Goal: Task Accomplishment & Management: Manage account settings

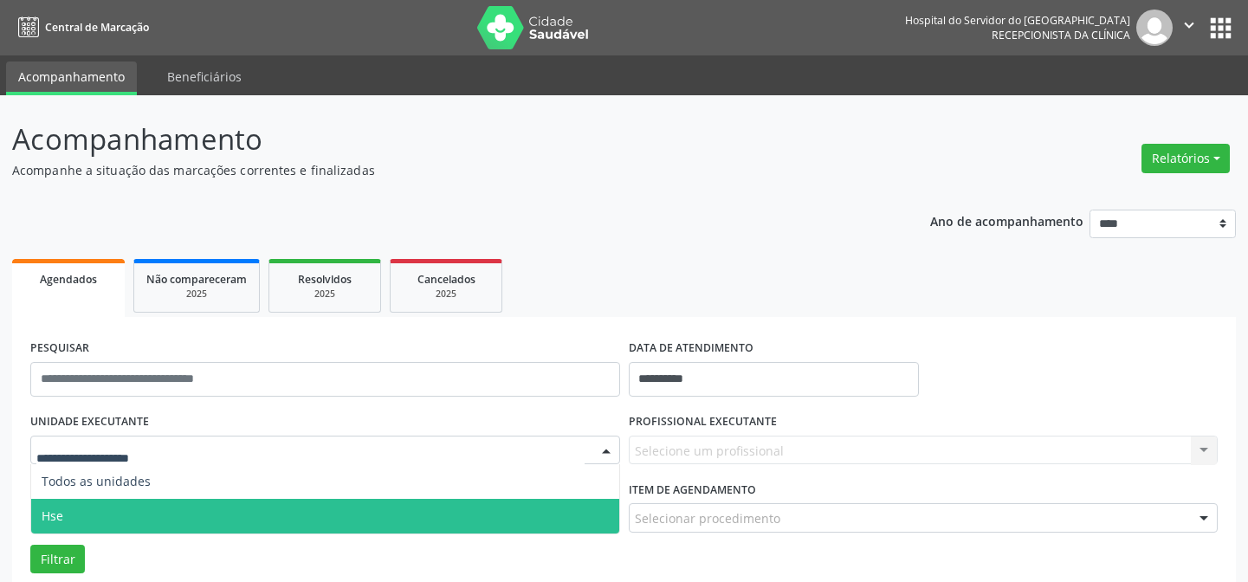
scroll to position [236, 0]
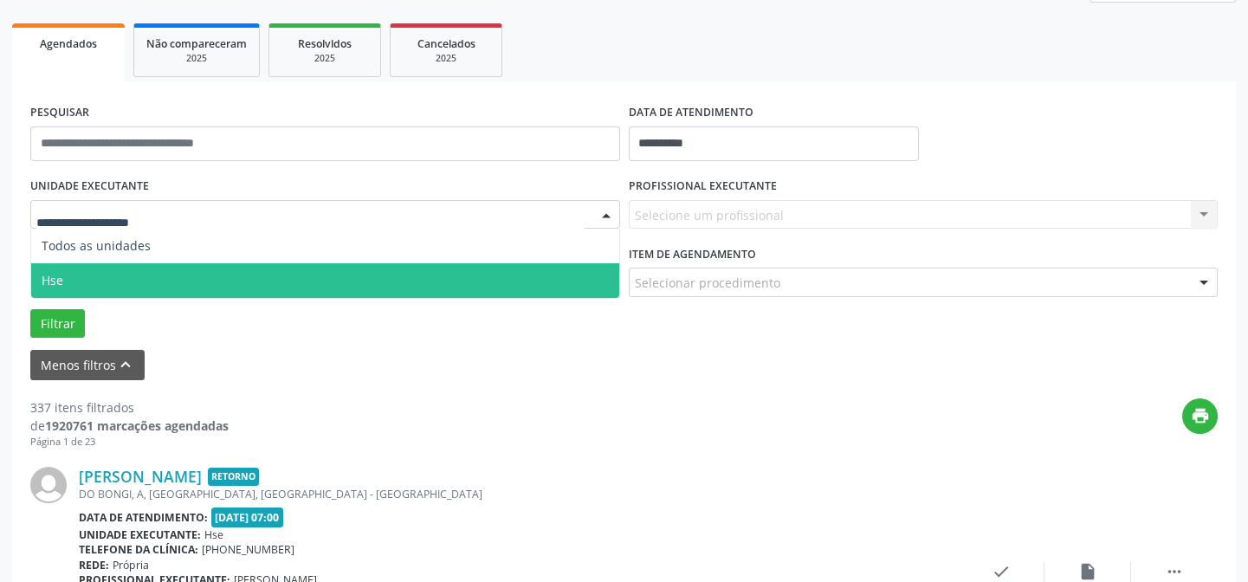
click at [142, 279] on span "Hse" at bounding box center [325, 280] width 588 height 35
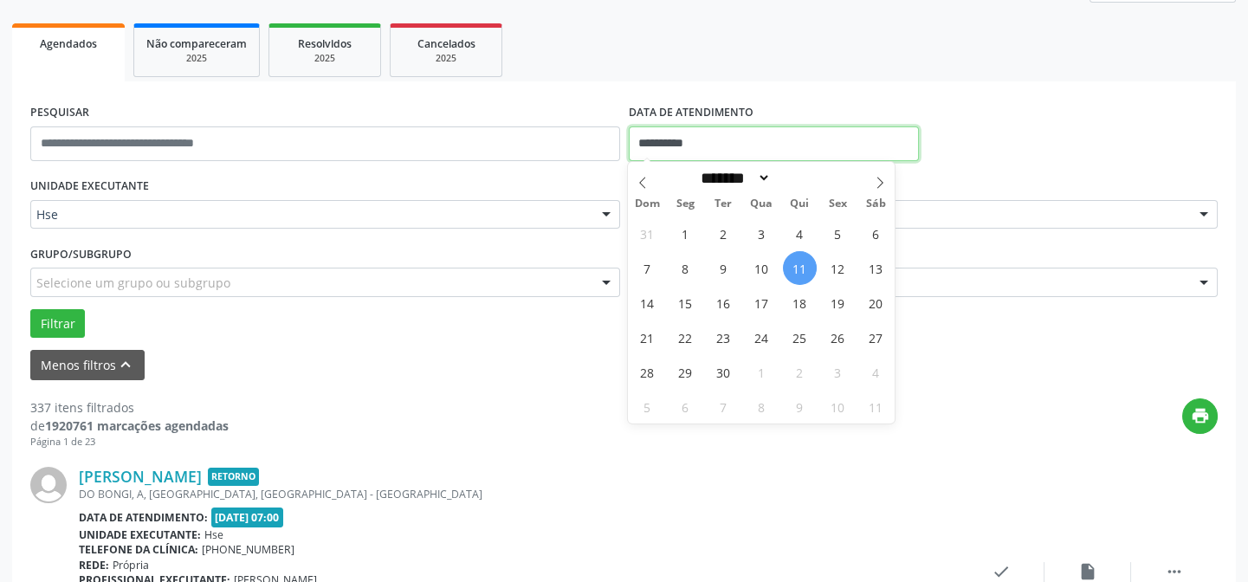
click at [684, 139] on input "**********" at bounding box center [774, 143] width 290 height 35
click at [805, 264] on span "11" at bounding box center [800, 268] width 34 height 34
type input "**********"
click at [802, 264] on span "11" at bounding box center [800, 268] width 34 height 34
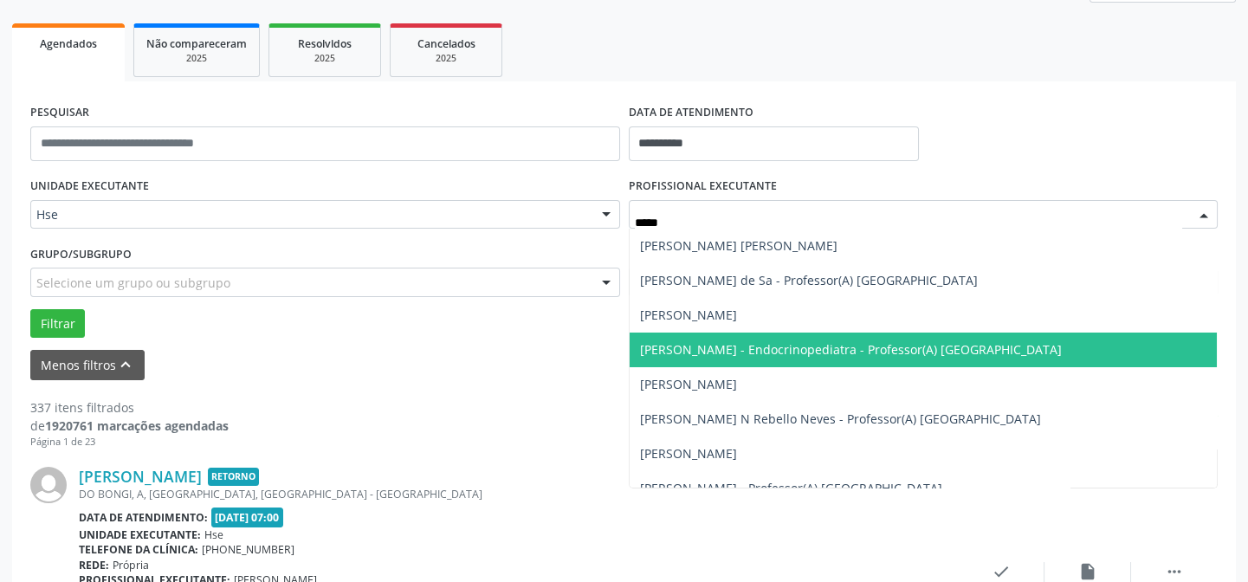
type input "*****"
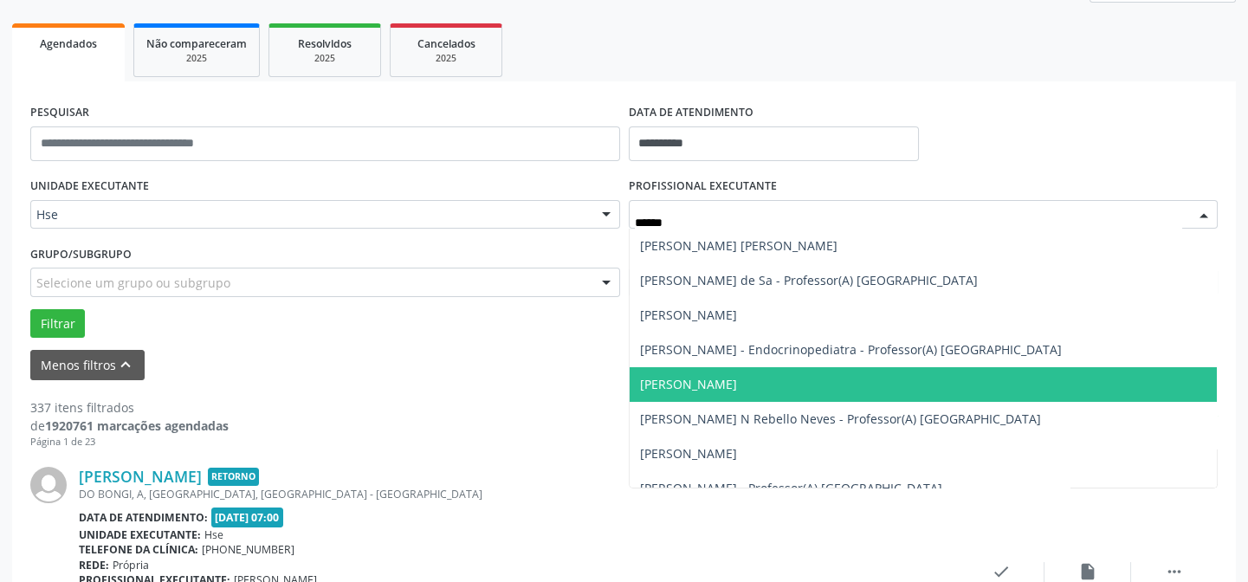
click at [737, 384] on span "[PERSON_NAME]" at bounding box center [688, 384] width 97 height 16
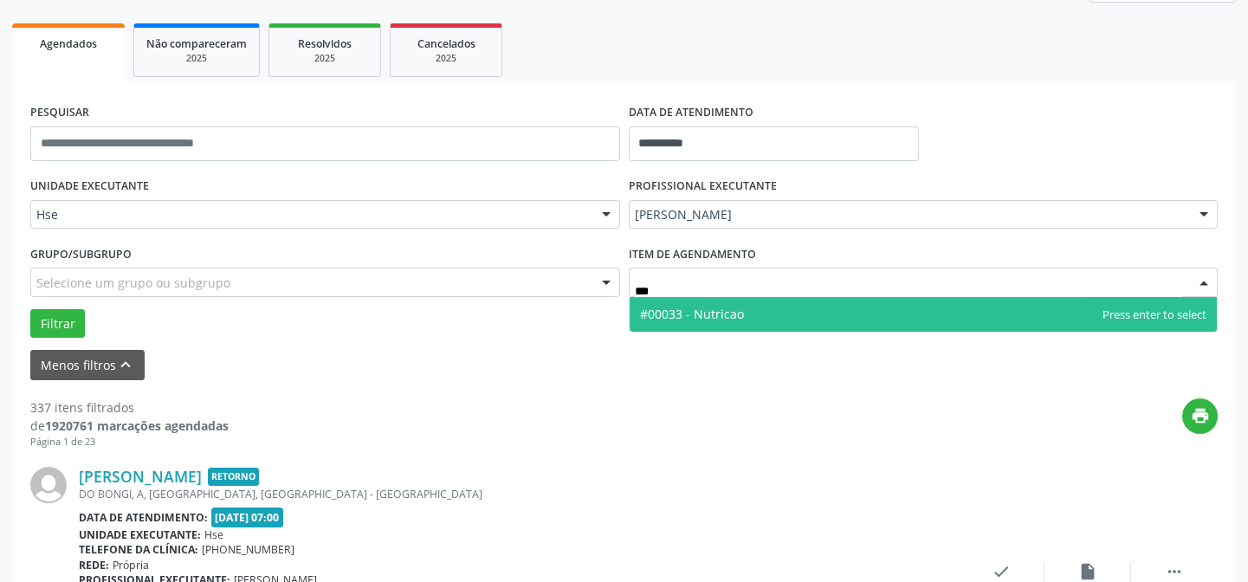
type input "****"
click at [731, 309] on span "#00033 - Nutricao" at bounding box center [692, 314] width 104 height 16
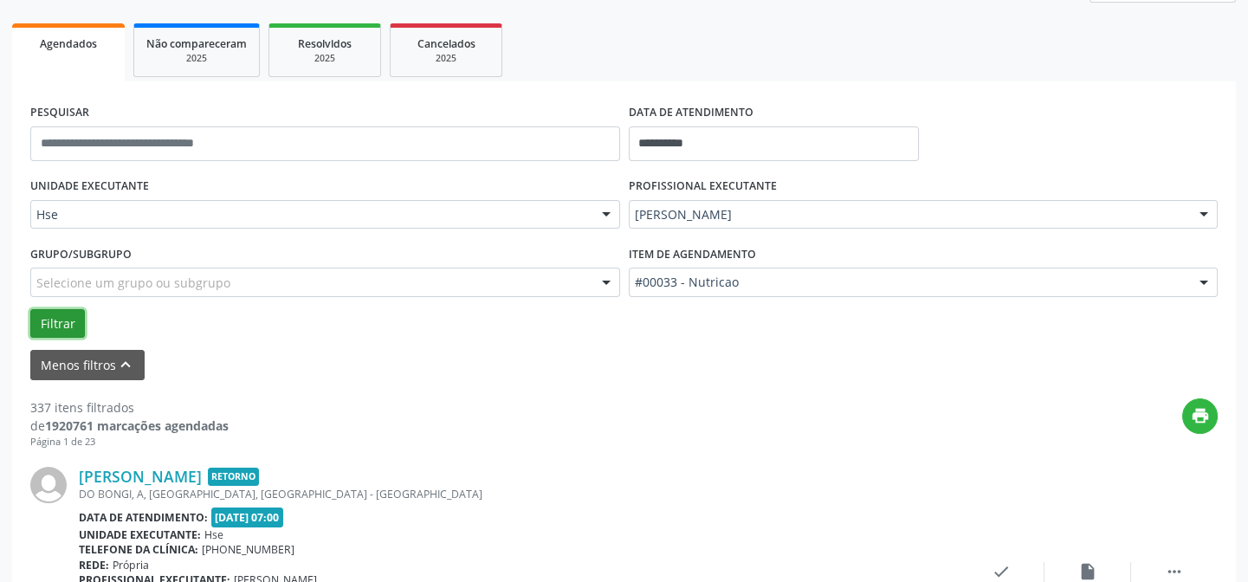
click at [47, 319] on button "Filtrar" at bounding box center [57, 323] width 55 height 29
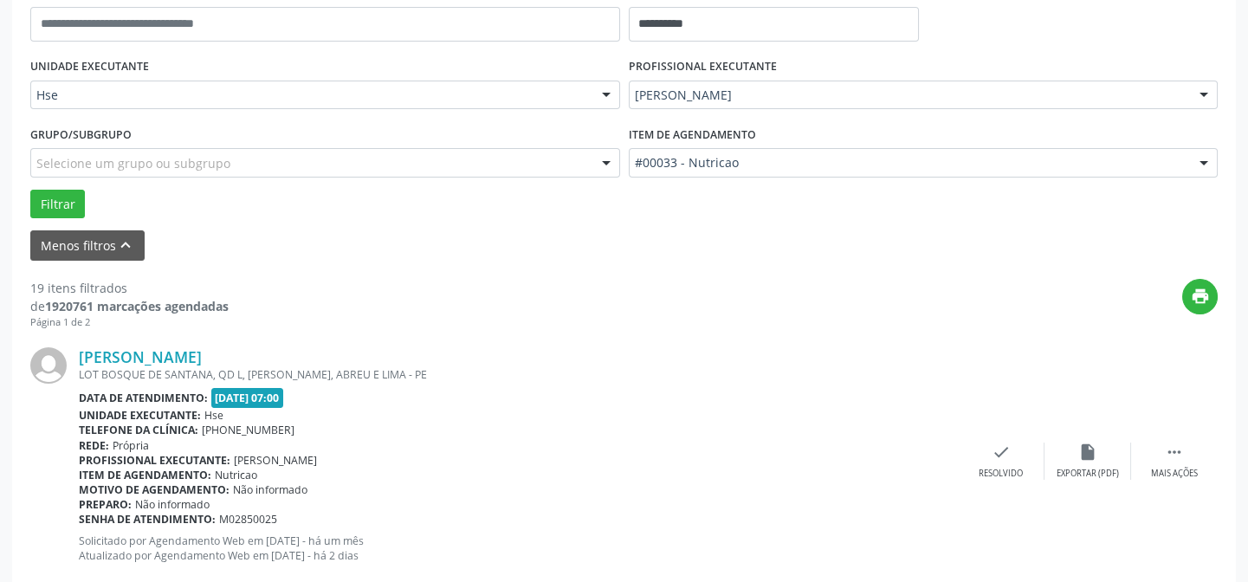
scroll to position [393, 0]
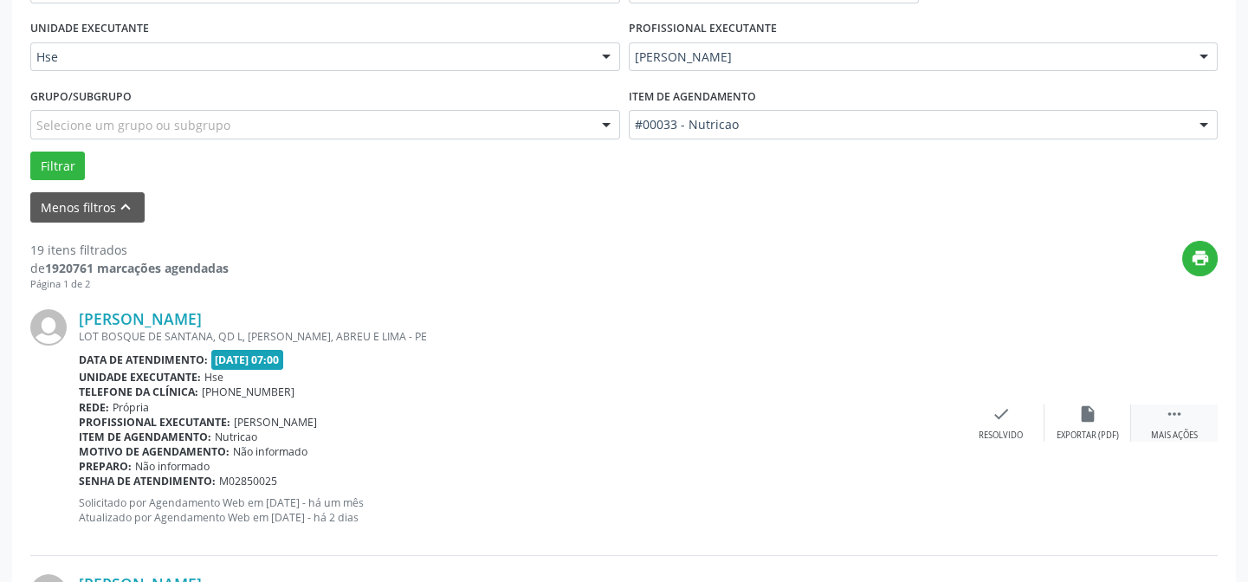
click at [1180, 425] on div " Mais ações" at bounding box center [1174, 422] width 87 height 37
click at [1074, 421] on div "alarm_off Não compareceu" at bounding box center [1088, 422] width 87 height 37
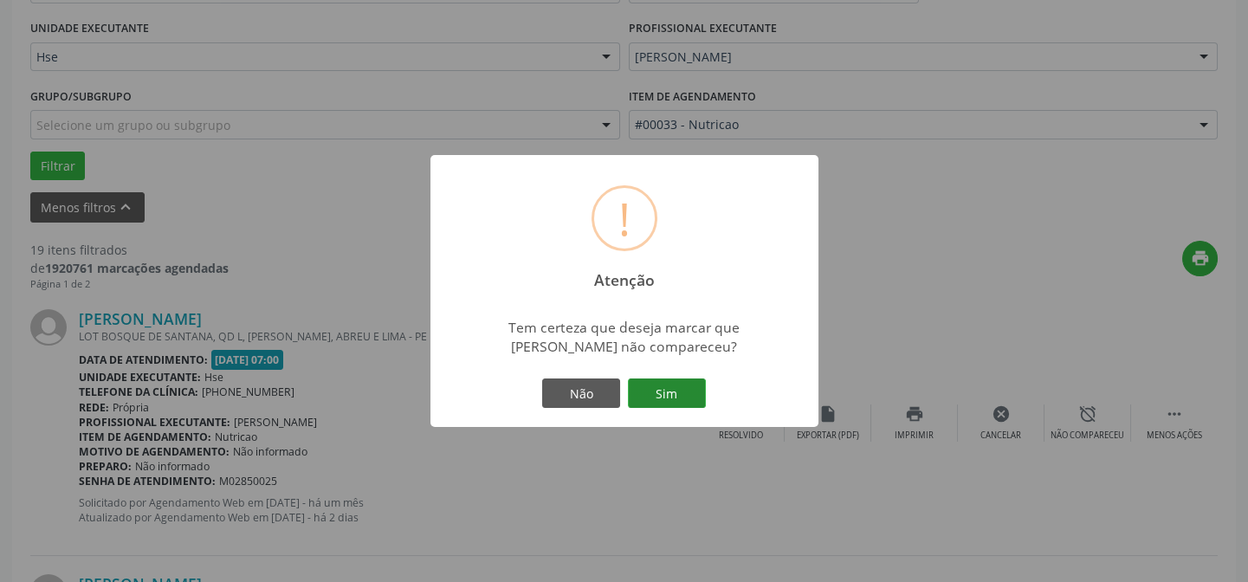
click at [669, 405] on button "Sim" at bounding box center [667, 392] width 78 height 29
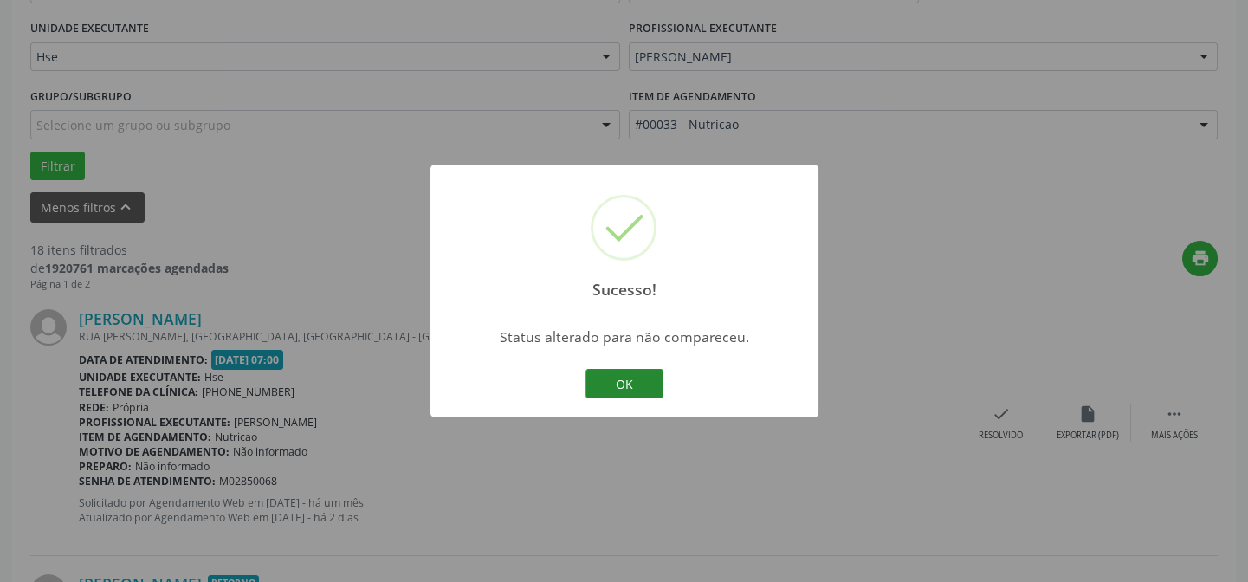
click at [641, 386] on button "OK" at bounding box center [624, 383] width 78 height 29
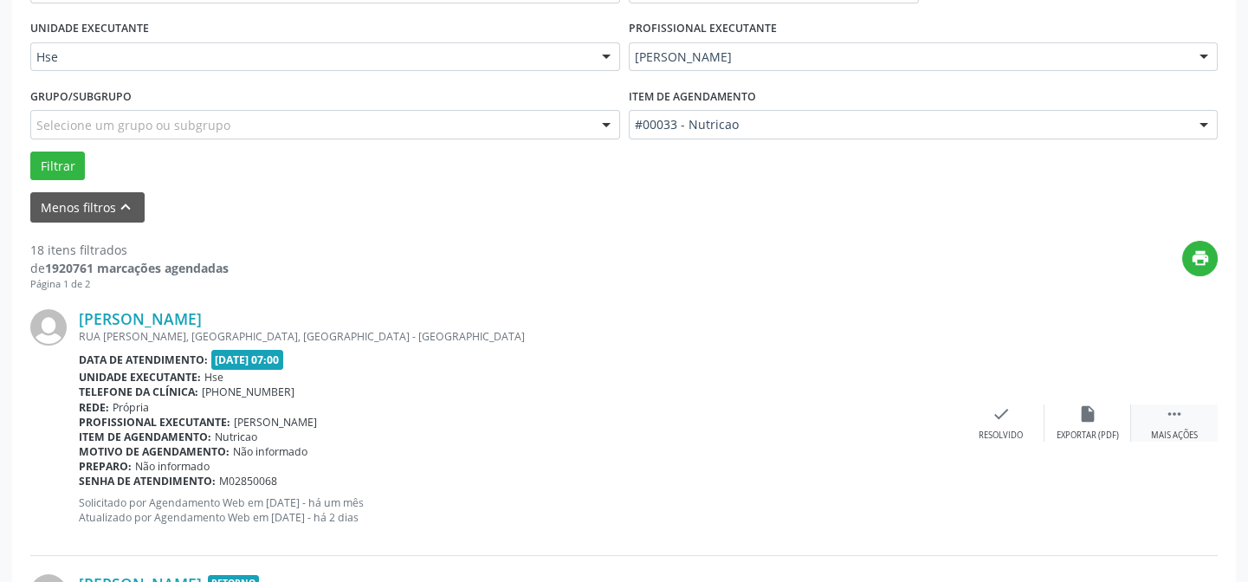
click at [1167, 430] on div "Mais ações" at bounding box center [1174, 436] width 47 height 12
click at [1083, 411] on icon "alarm_off" at bounding box center [1087, 413] width 19 height 19
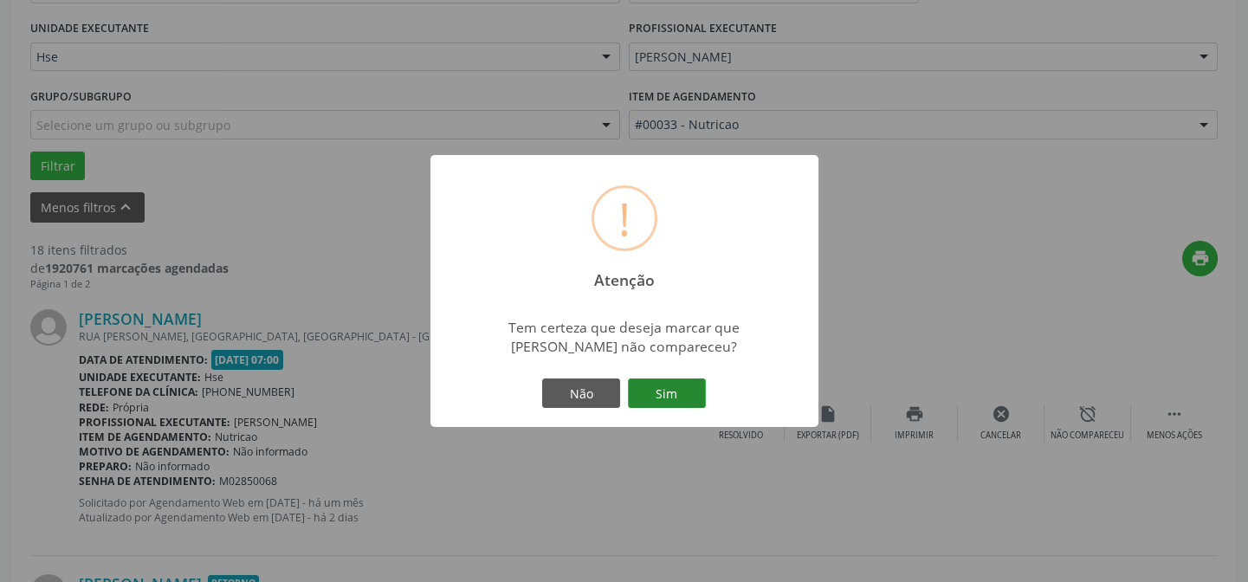
click at [674, 385] on button "Sim" at bounding box center [667, 392] width 78 height 29
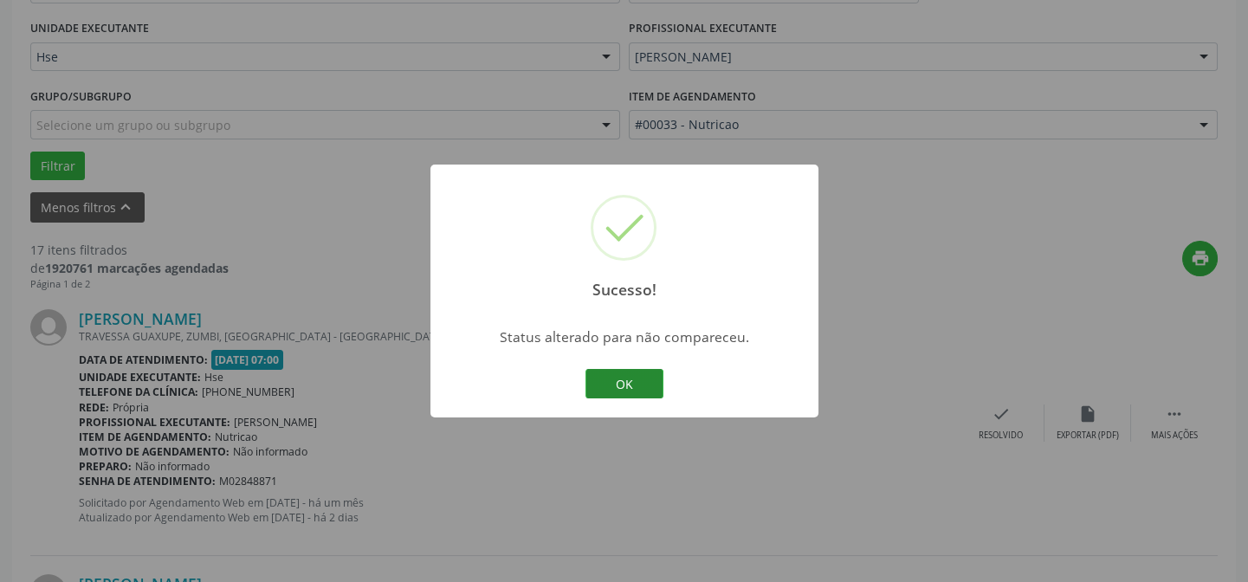
click at [639, 383] on button "OK" at bounding box center [624, 383] width 78 height 29
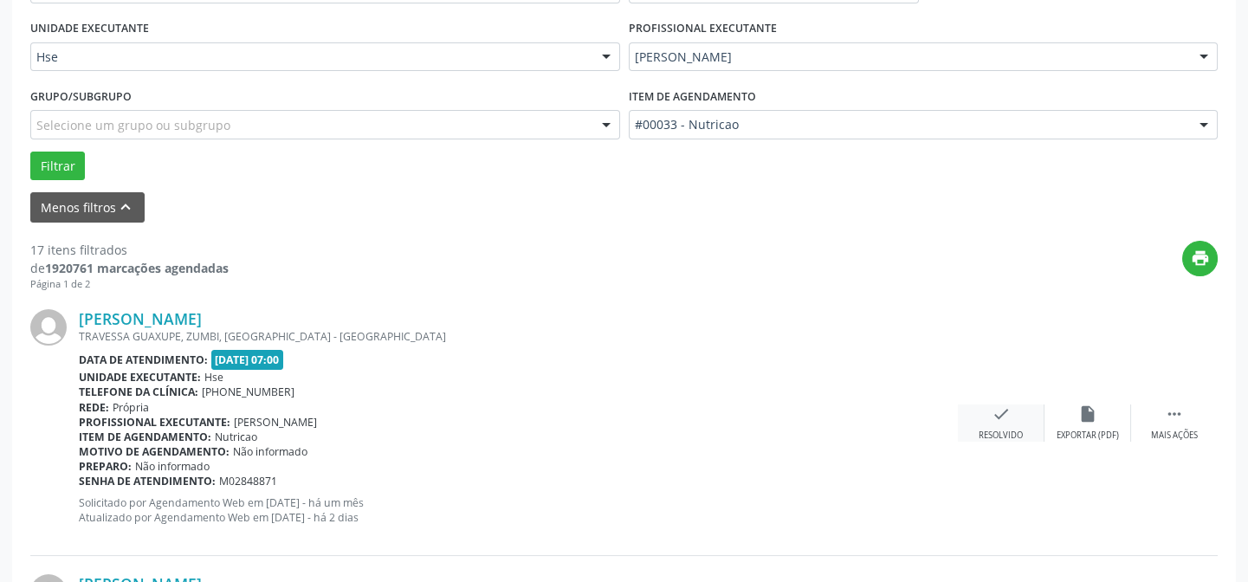
click at [1010, 424] on div "check Resolvido" at bounding box center [1001, 422] width 87 height 37
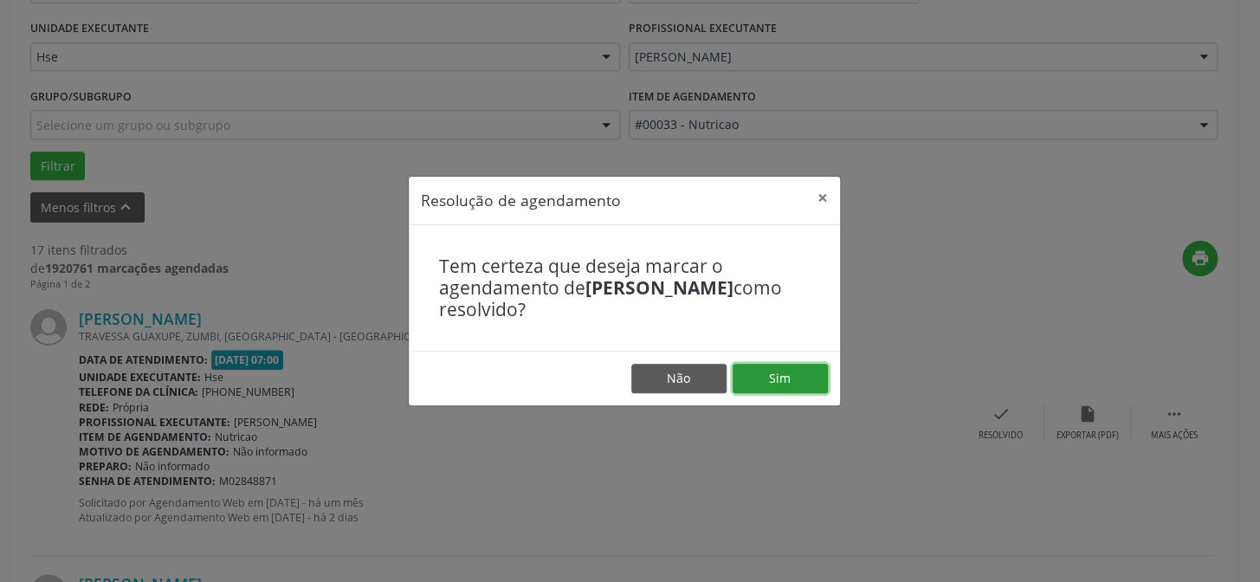
click at [801, 378] on button "Sim" at bounding box center [780, 378] width 95 height 29
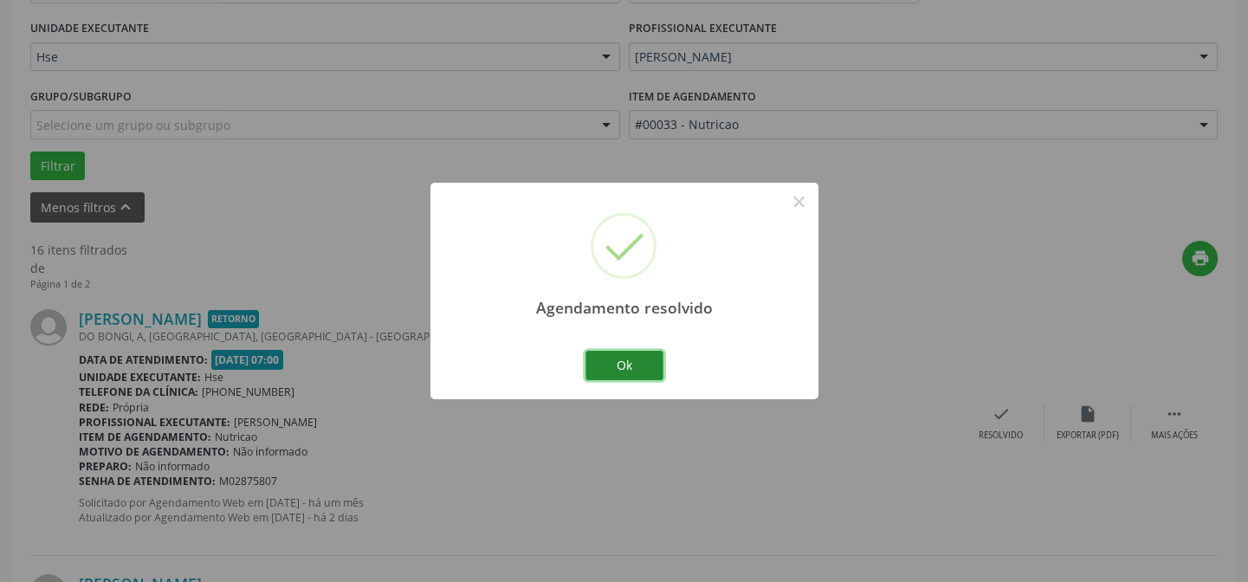
click at [628, 367] on button "Ok" at bounding box center [624, 365] width 78 height 29
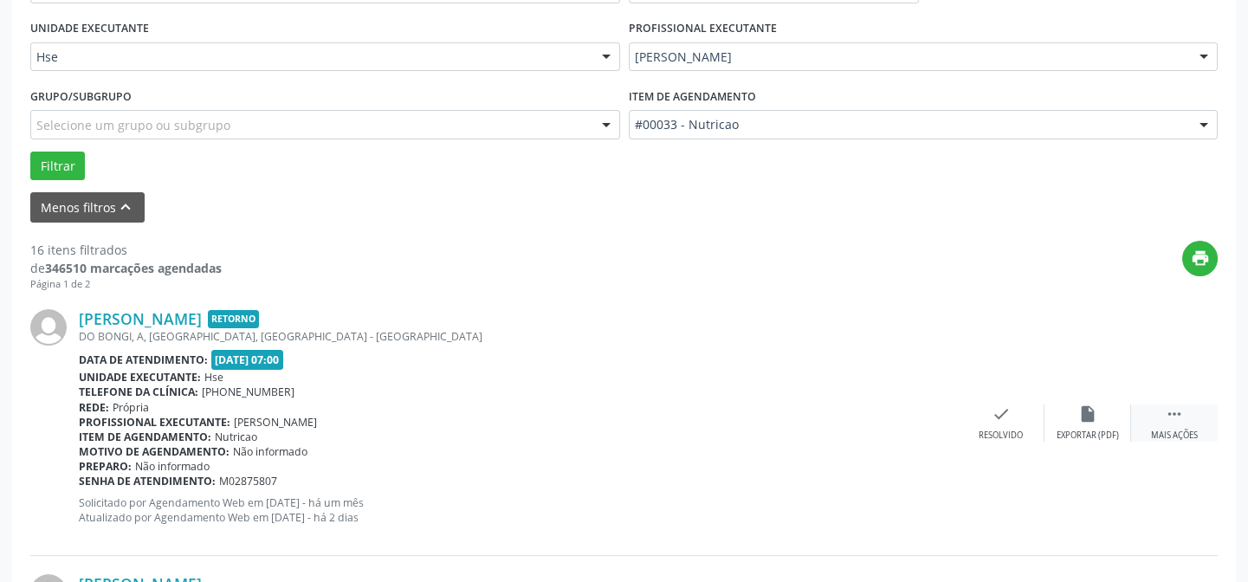
click at [1167, 419] on icon "" at bounding box center [1174, 413] width 19 height 19
click at [1090, 416] on icon "alarm_off" at bounding box center [1087, 413] width 19 height 19
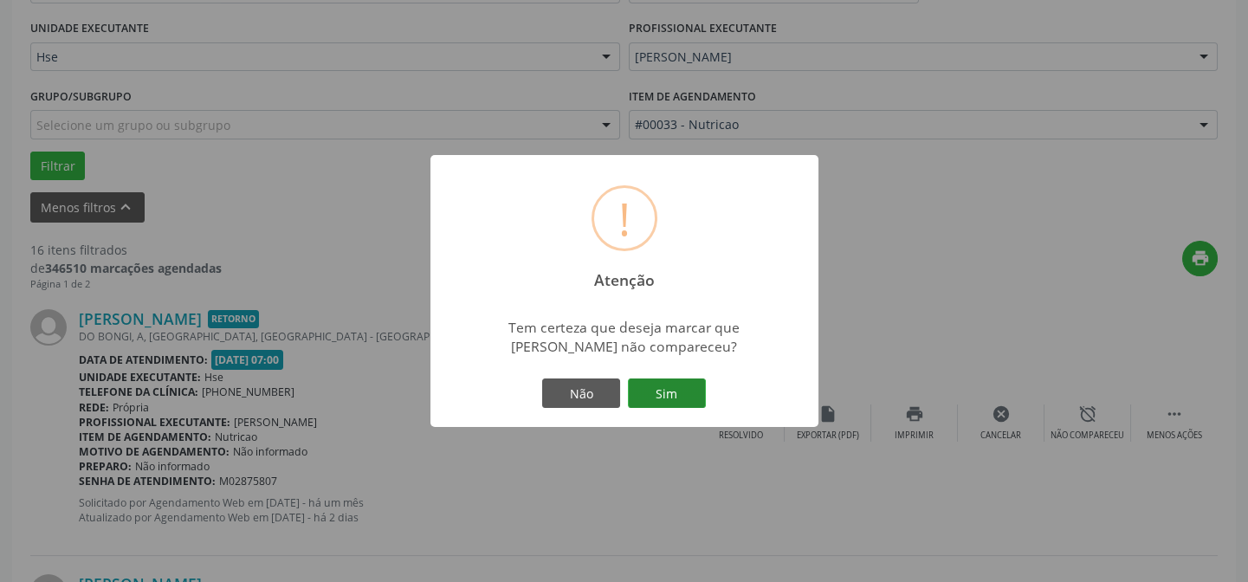
click at [653, 395] on button "Sim" at bounding box center [667, 392] width 78 height 29
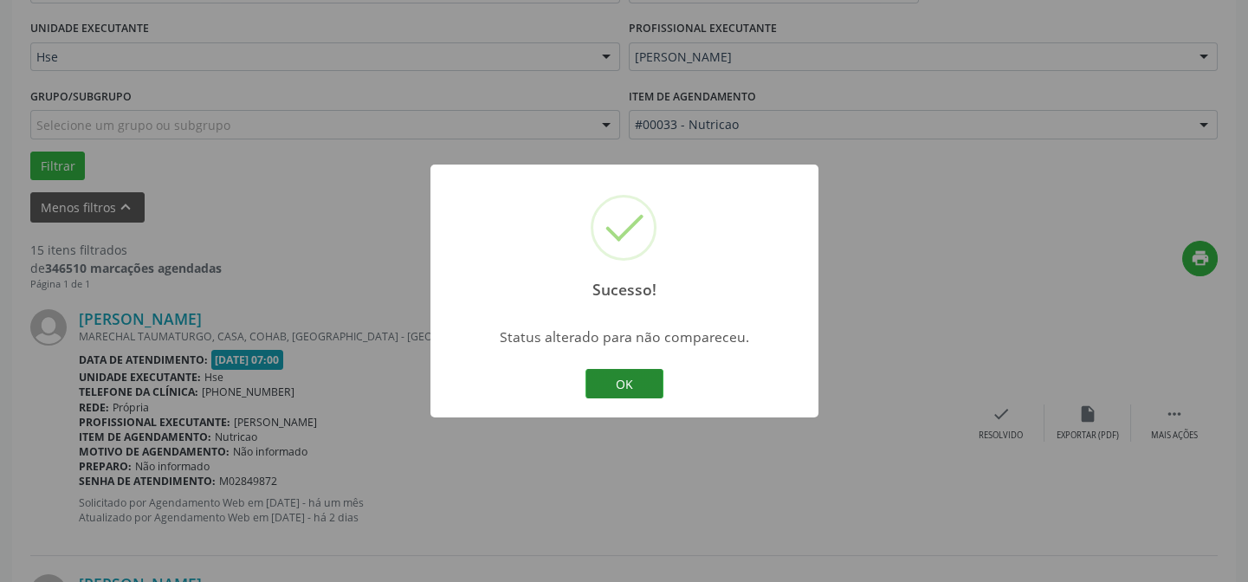
click at [613, 382] on button "OK" at bounding box center [624, 383] width 78 height 29
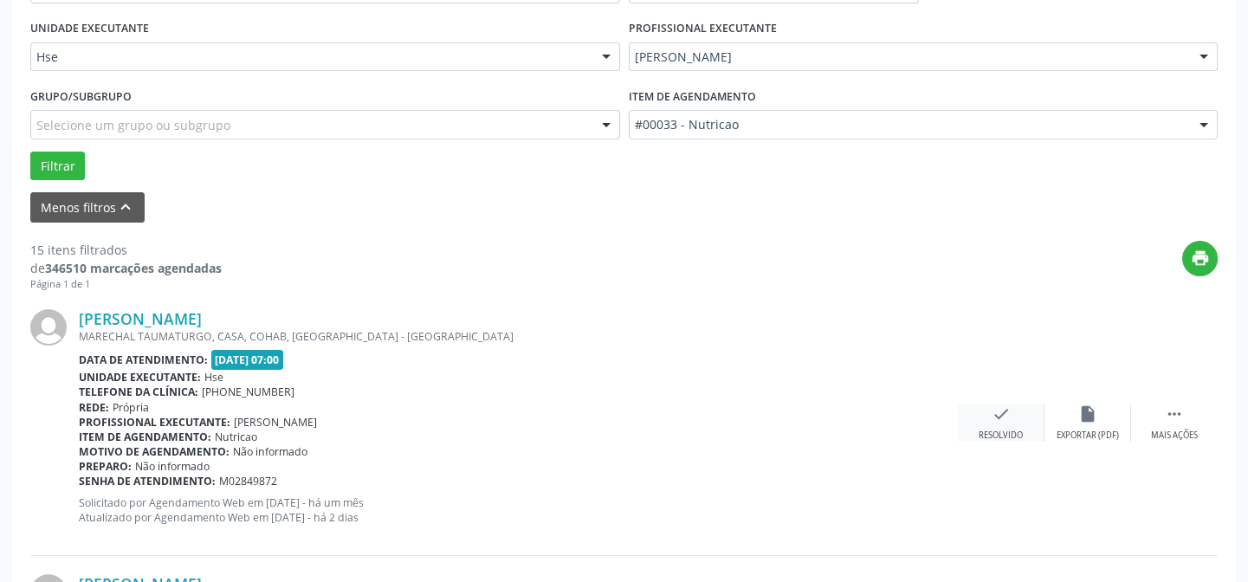
click at [1024, 417] on div "check Resolvido" at bounding box center [1001, 422] width 87 height 37
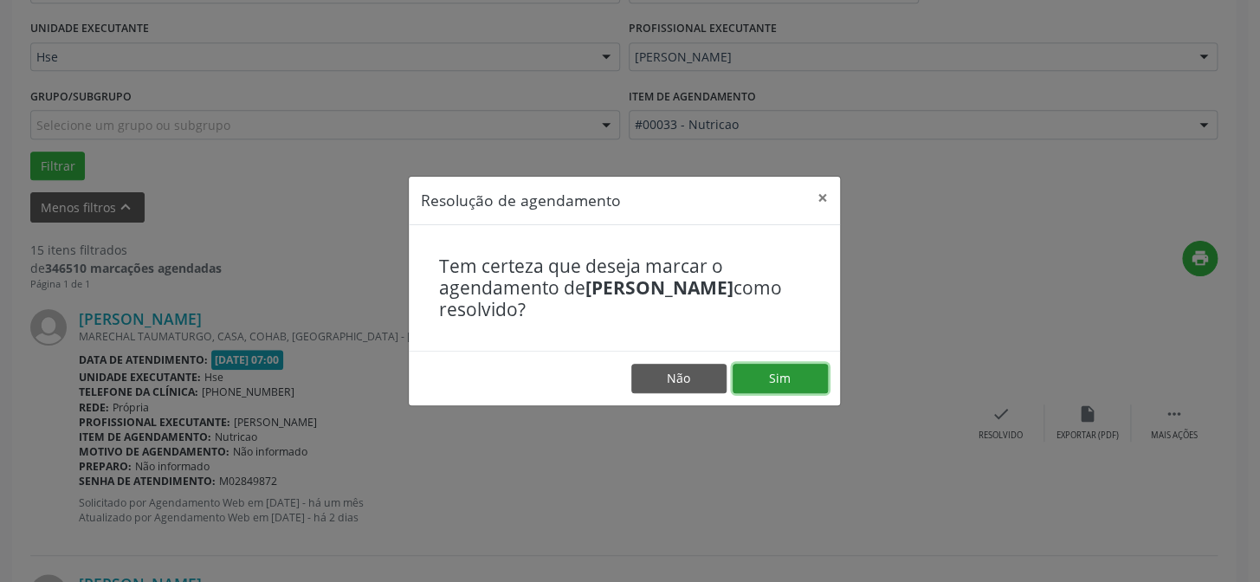
click at [805, 379] on button "Sim" at bounding box center [780, 378] width 95 height 29
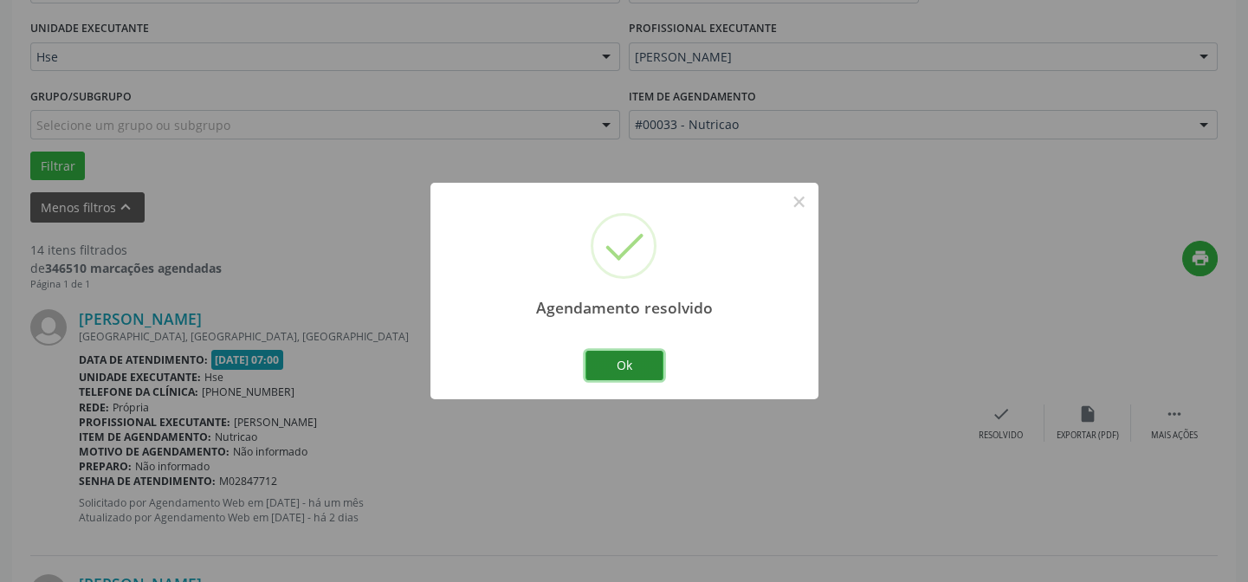
click at [643, 372] on button "Ok" at bounding box center [624, 365] width 78 height 29
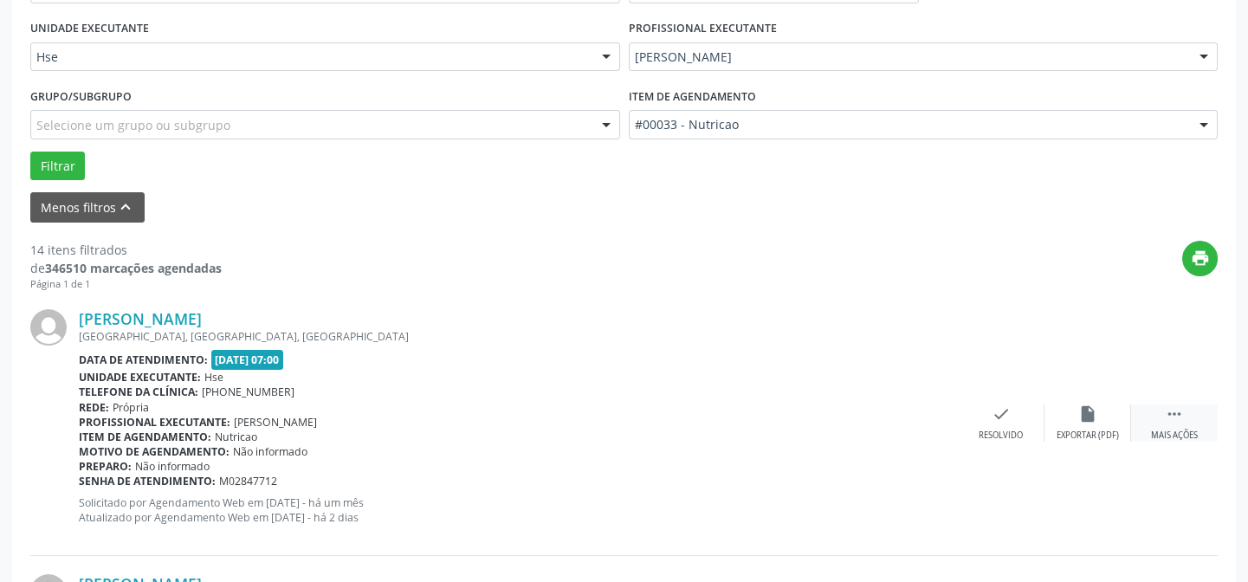
click at [1191, 430] on div "Mais ações" at bounding box center [1174, 436] width 47 height 12
click at [1073, 430] on div "Não compareceu" at bounding box center [1088, 436] width 74 height 12
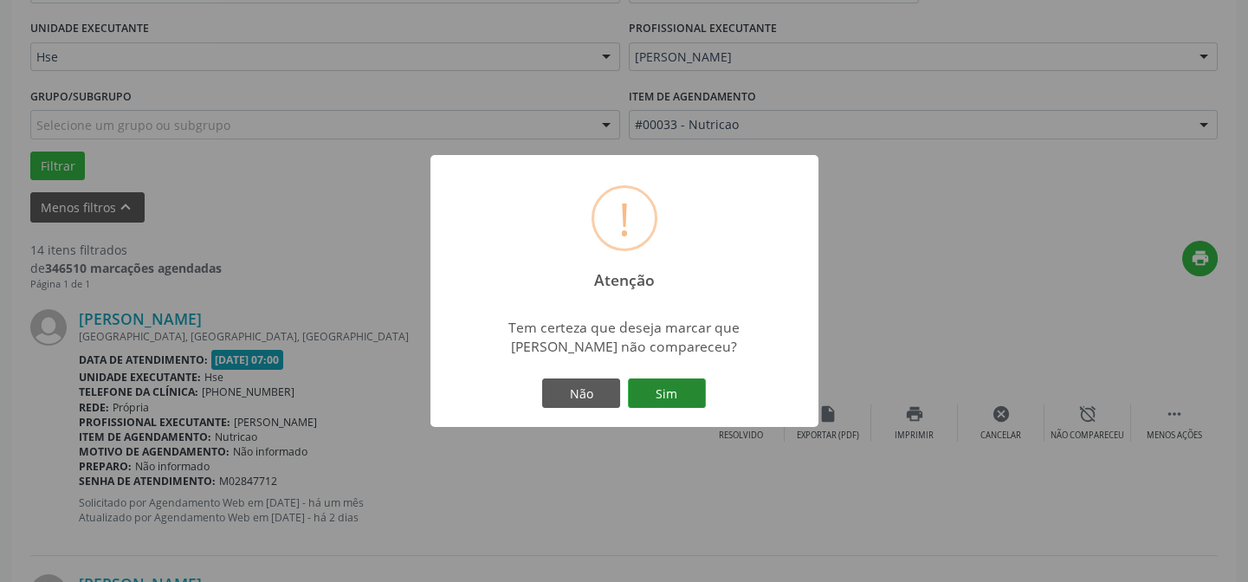
click at [686, 390] on button "Sim" at bounding box center [667, 392] width 78 height 29
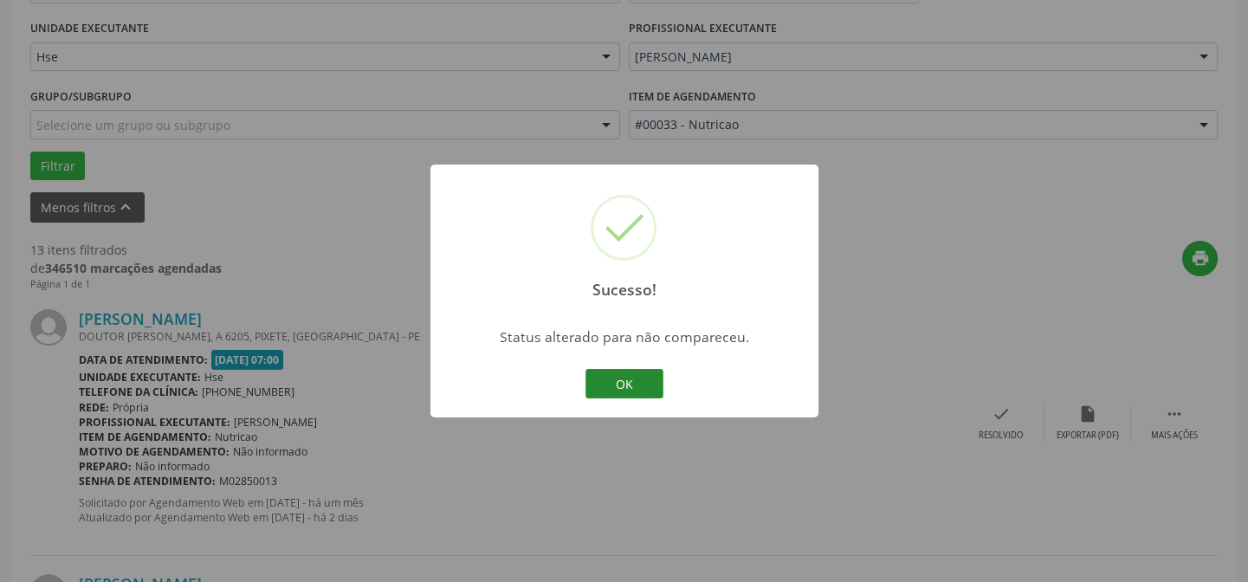
click at [637, 386] on button "OK" at bounding box center [624, 383] width 78 height 29
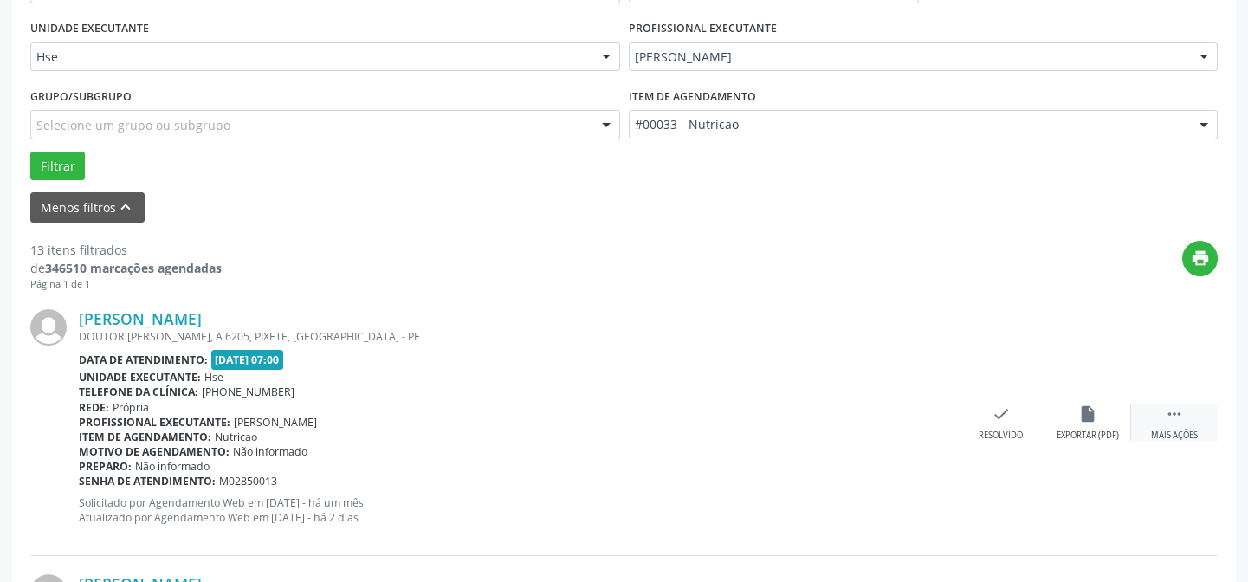
click at [1176, 416] on icon "" at bounding box center [1174, 413] width 19 height 19
click at [1084, 408] on icon "alarm_off" at bounding box center [1087, 413] width 19 height 19
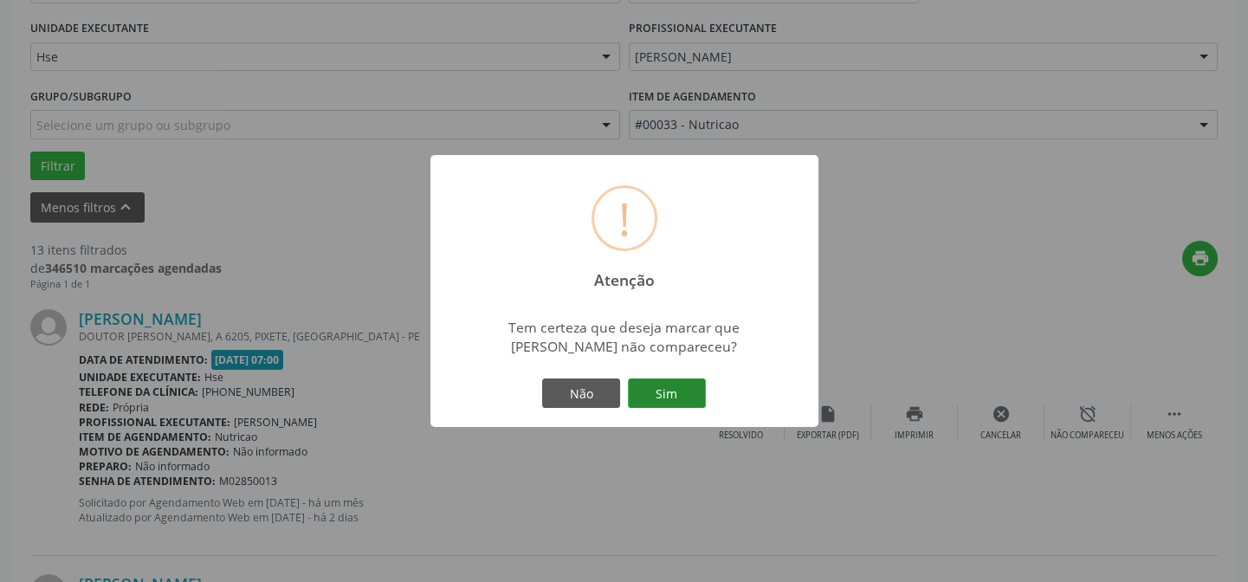
click at [682, 387] on button "Sim" at bounding box center [667, 392] width 78 height 29
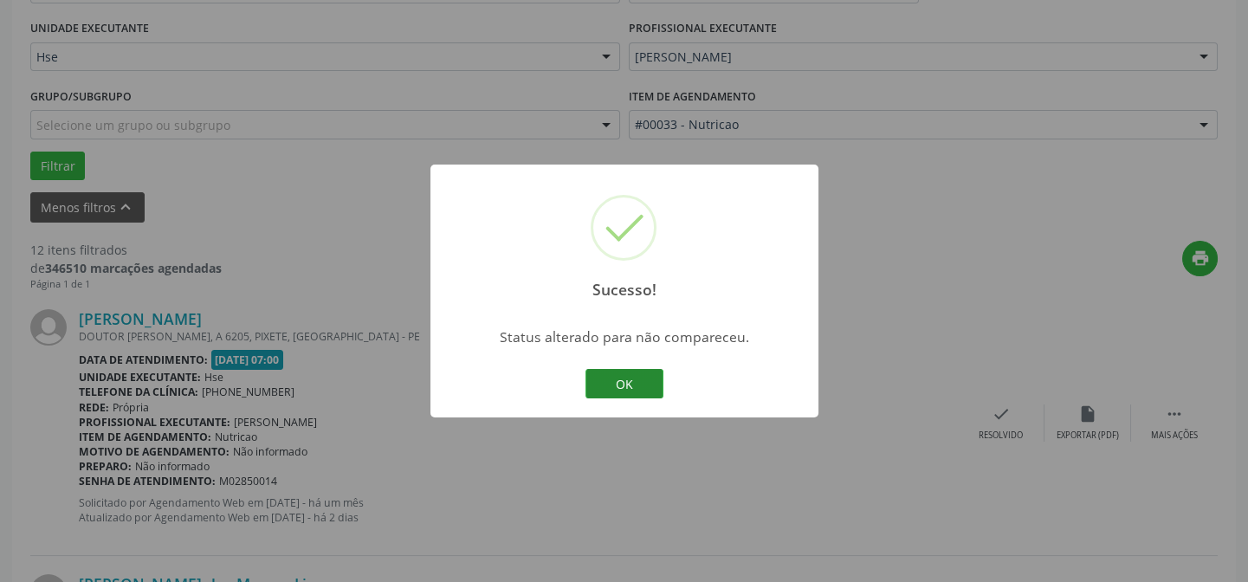
click at [606, 378] on button "OK" at bounding box center [624, 383] width 78 height 29
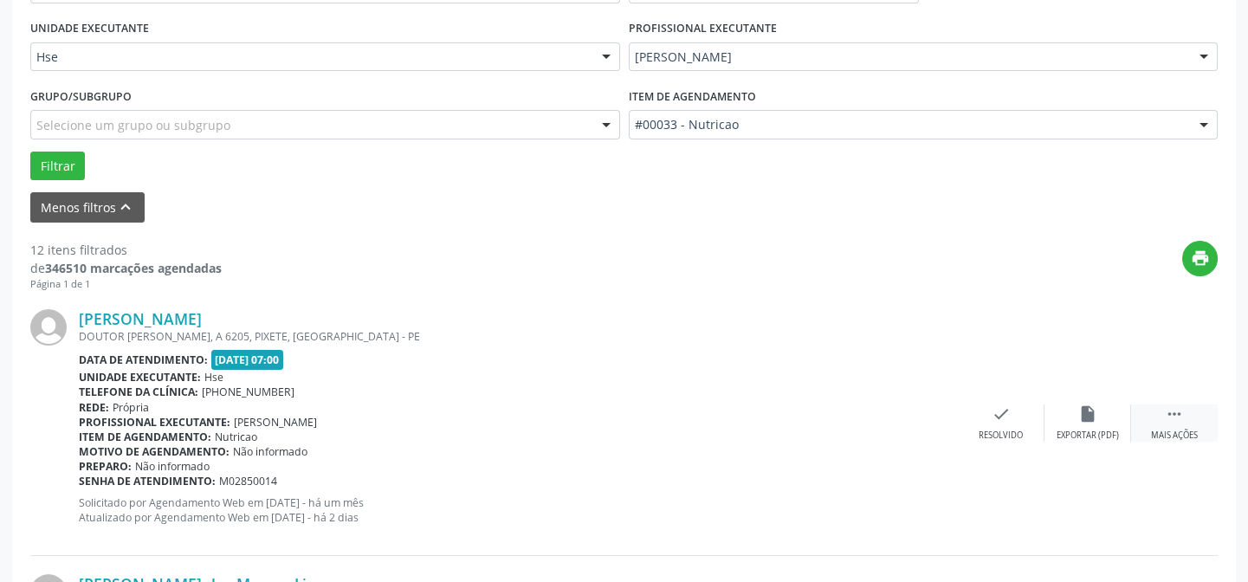
click at [1175, 421] on icon "" at bounding box center [1174, 413] width 19 height 19
click at [1074, 415] on div "alarm_off Não compareceu" at bounding box center [1088, 422] width 87 height 37
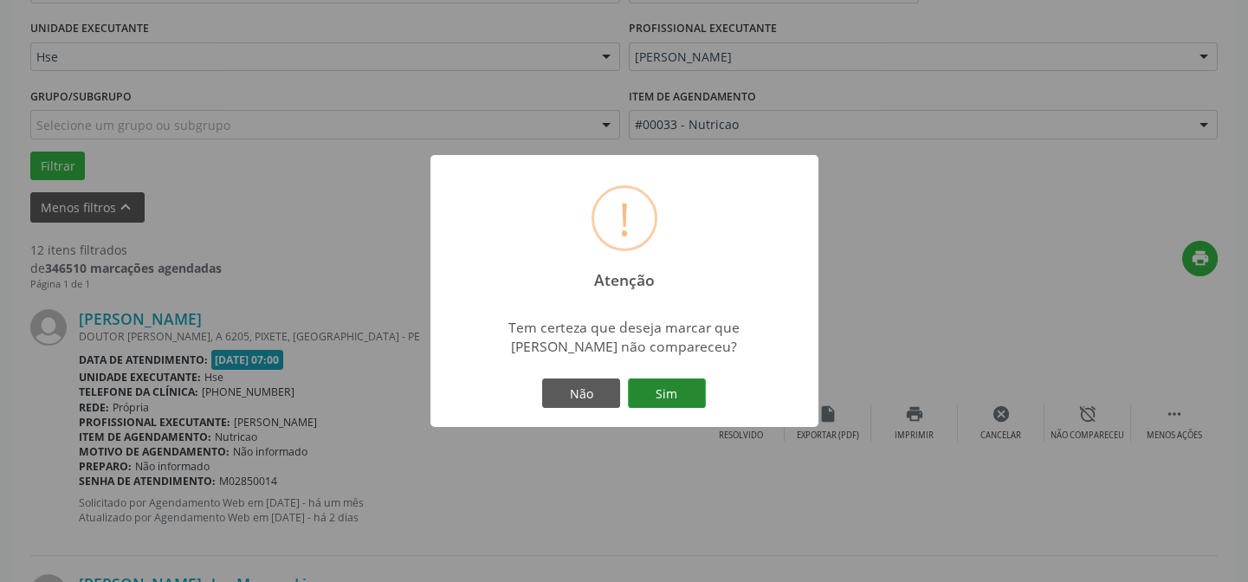
click at [686, 391] on button "Sim" at bounding box center [667, 392] width 78 height 29
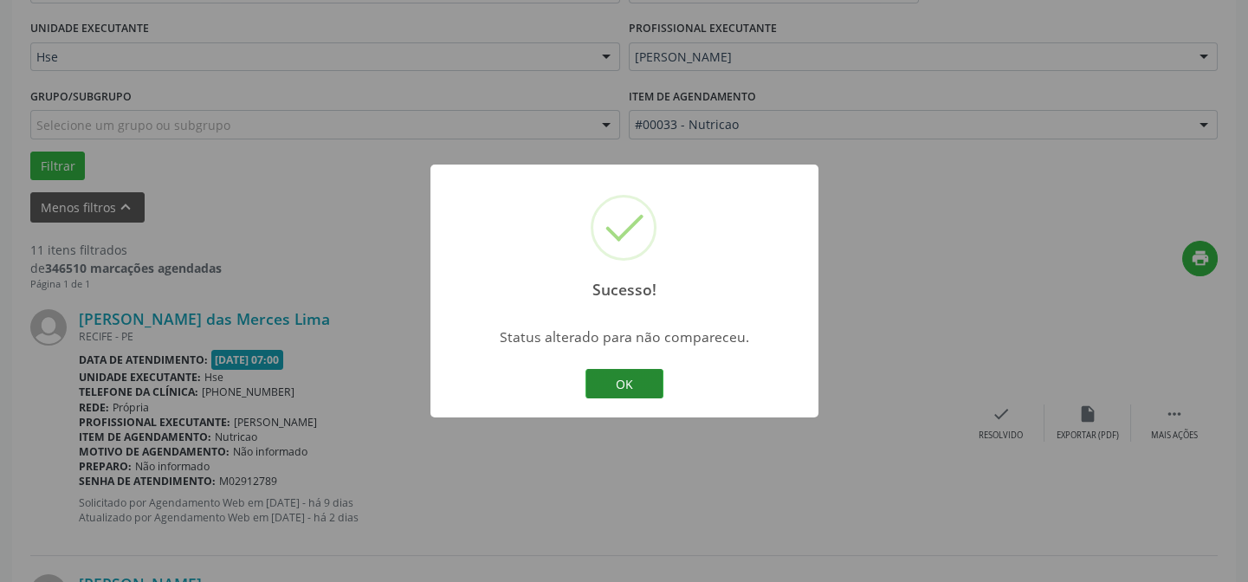
click at [653, 384] on button "OK" at bounding box center [624, 383] width 78 height 29
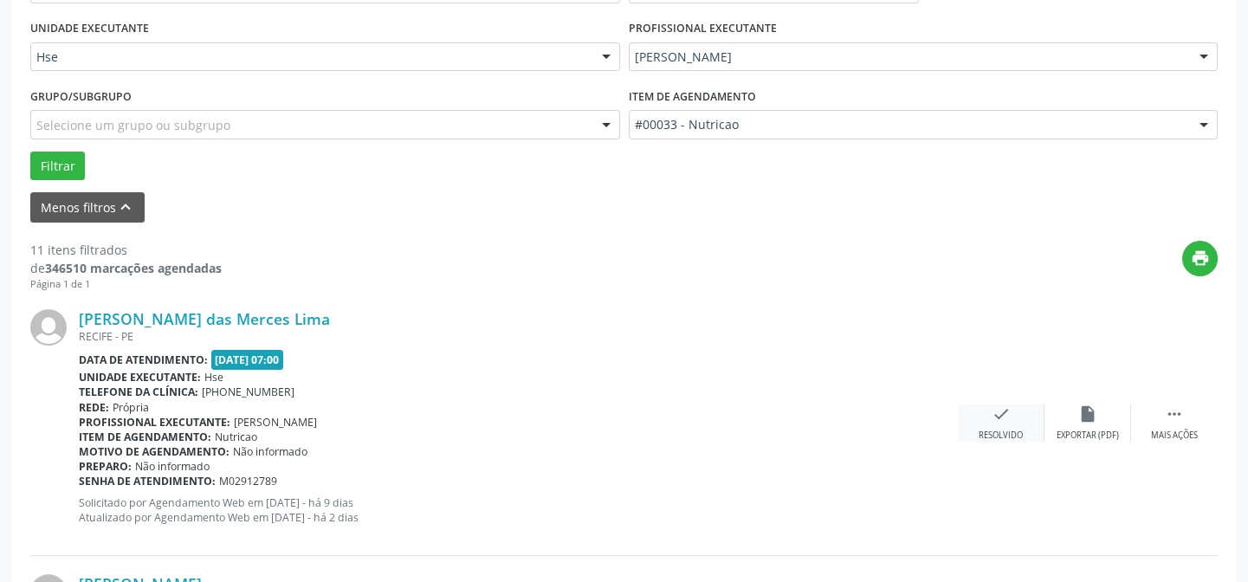
click at [1000, 424] on div "check Resolvido" at bounding box center [1001, 422] width 87 height 37
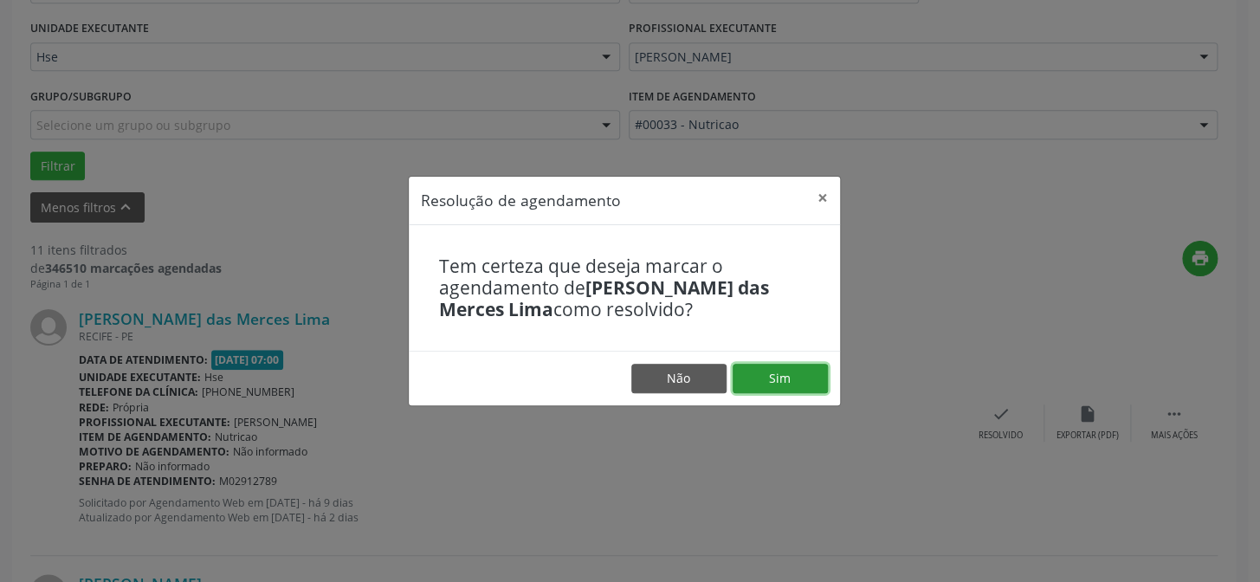
click at [796, 365] on button "Sim" at bounding box center [780, 378] width 95 height 29
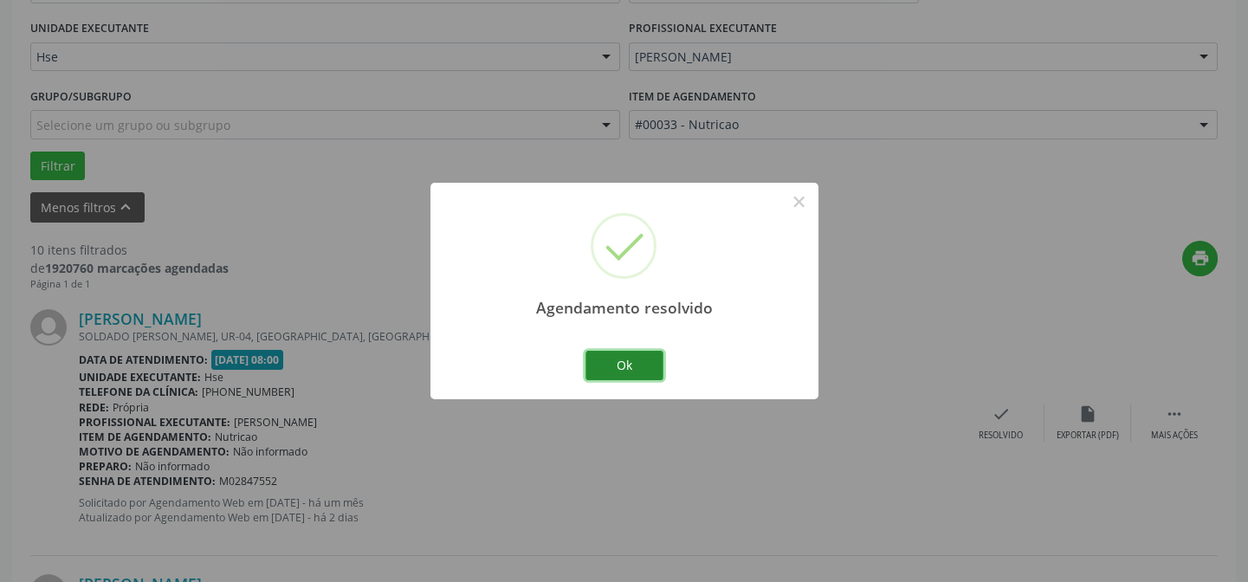
click at [637, 365] on button "Ok" at bounding box center [624, 365] width 78 height 29
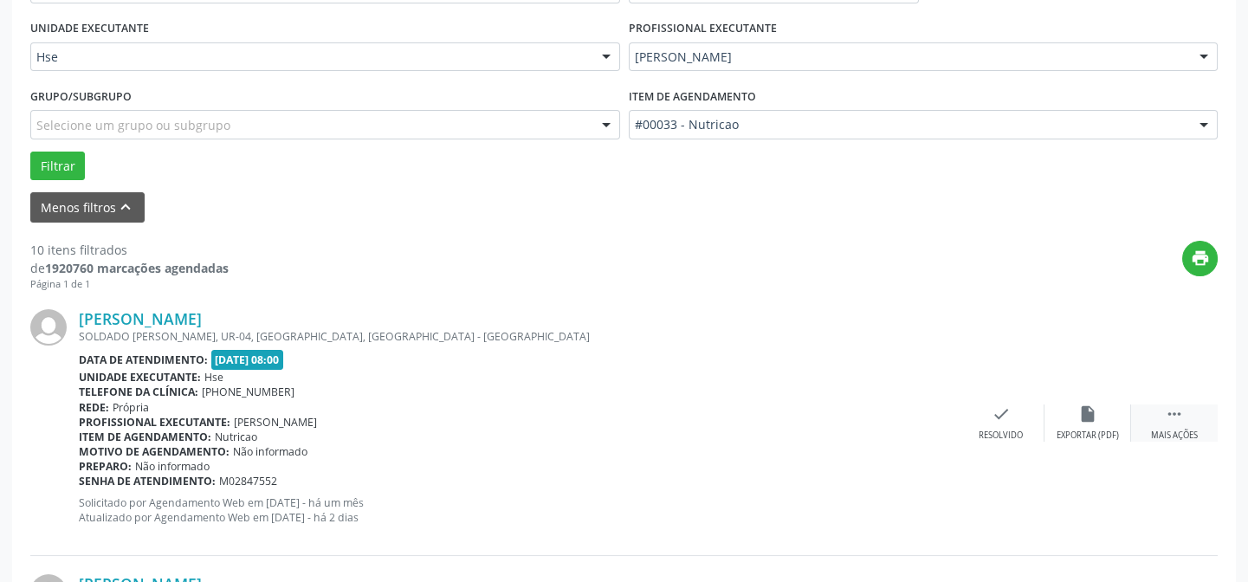
click at [1186, 420] on div " Mais ações" at bounding box center [1174, 422] width 87 height 37
click at [1091, 407] on icon "alarm_off" at bounding box center [1087, 413] width 19 height 19
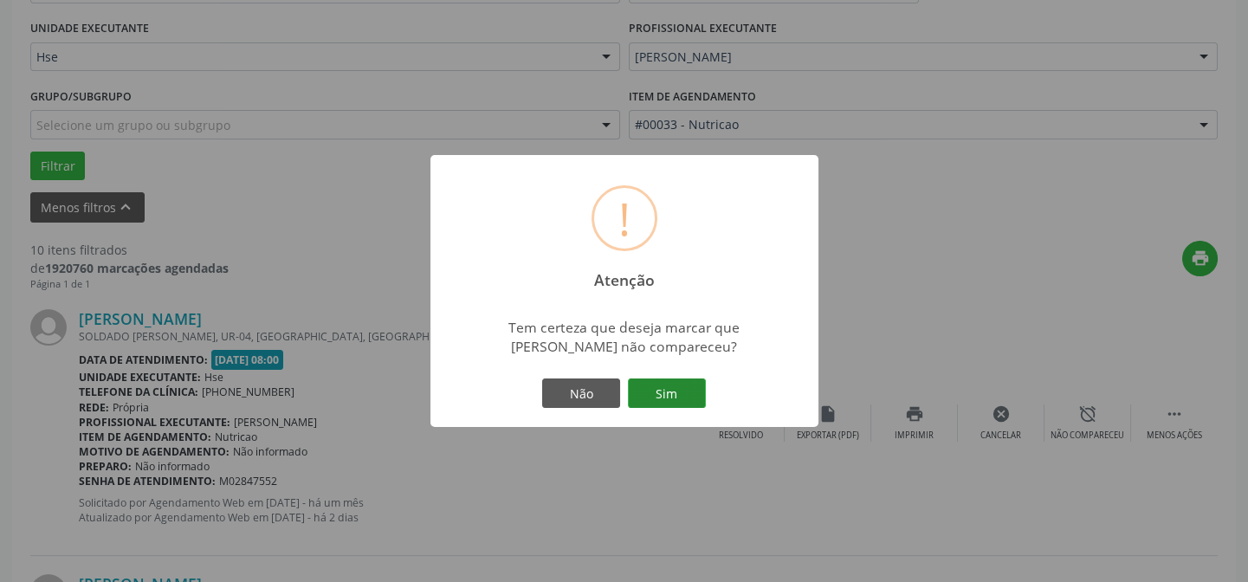
click at [664, 391] on button "Sim" at bounding box center [667, 392] width 78 height 29
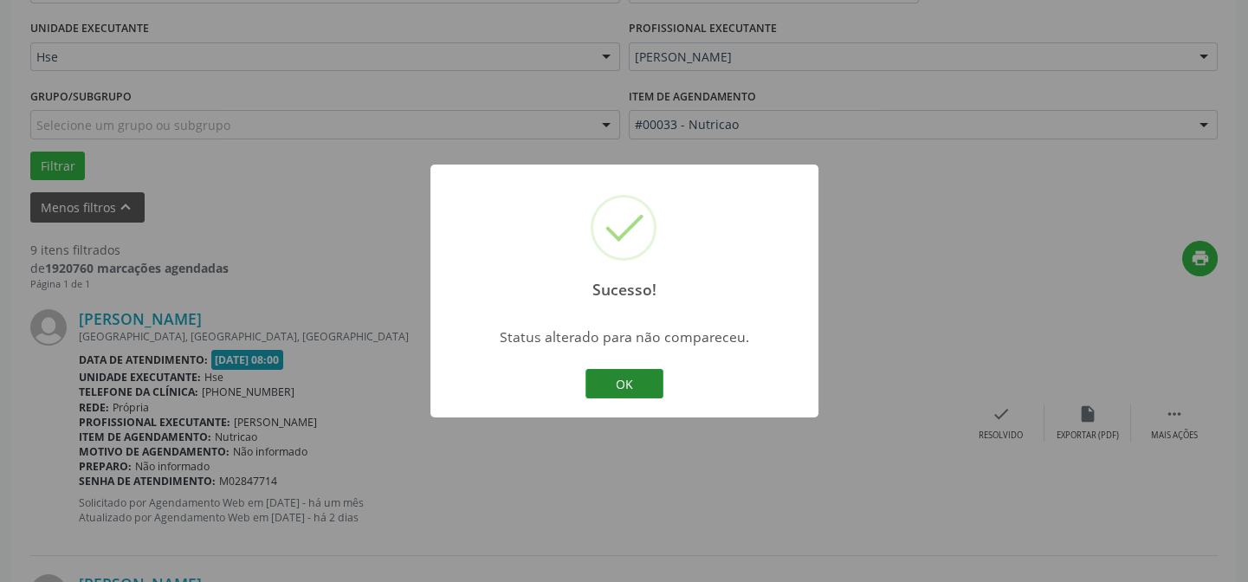
click at [638, 380] on button "OK" at bounding box center [624, 383] width 78 height 29
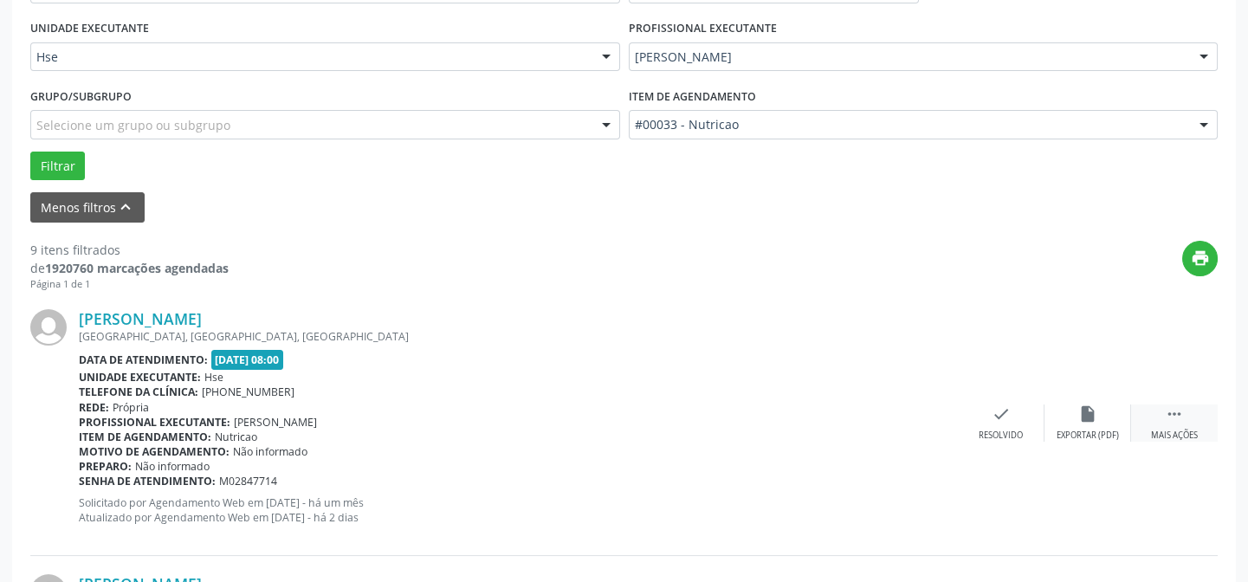
click at [1171, 430] on div "Mais ações" at bounding box center [1174, 436] width 47 height 12
click at [1086, 418] on icon "alarm_off" at bounding box center [1087, 413] width 19 height 19
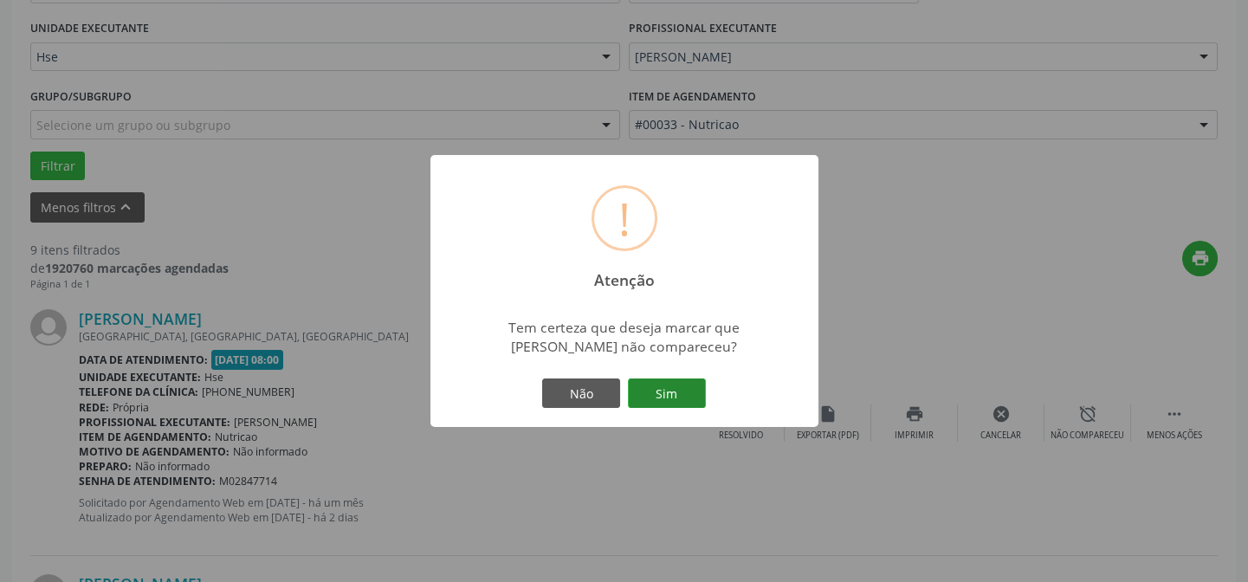
click at [656, 396] on button "Sim" at bounding box center [667, 392] width 78 height 29
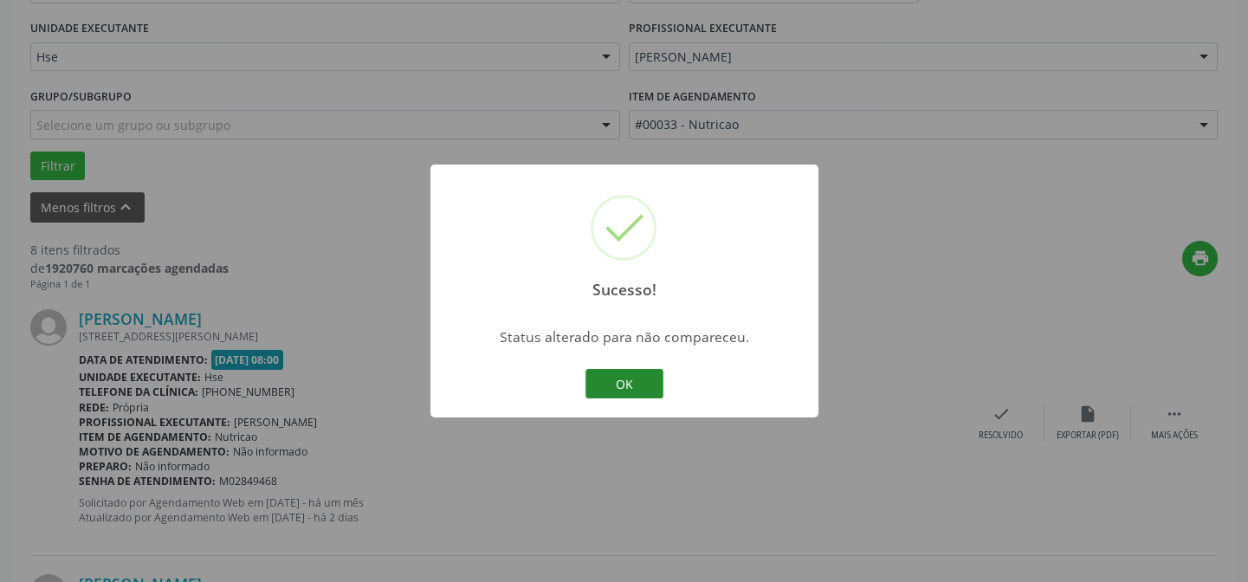
click at [631, 384] on button "OK" at bounding box center [624, 383] width 78 height 29
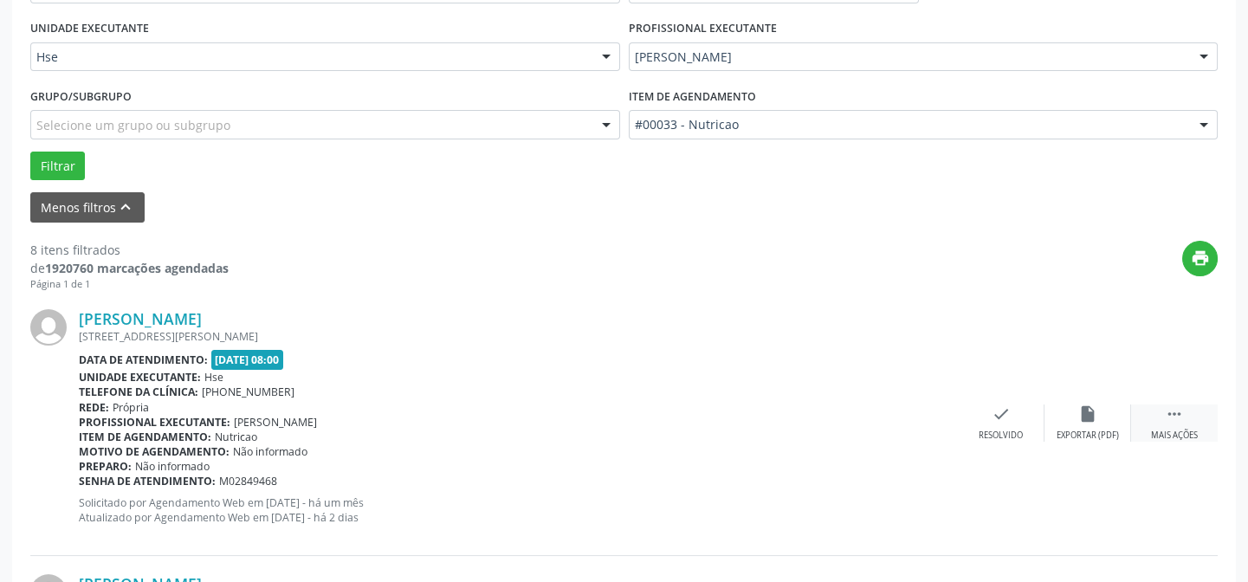
click at [1197, 419] on div " Mais ações" at bounding box center [1174, 422] width 87 height 37
click at [1086, 413] on icon "alarm_off" at bounding box center [1087, 413] width 19 height 19
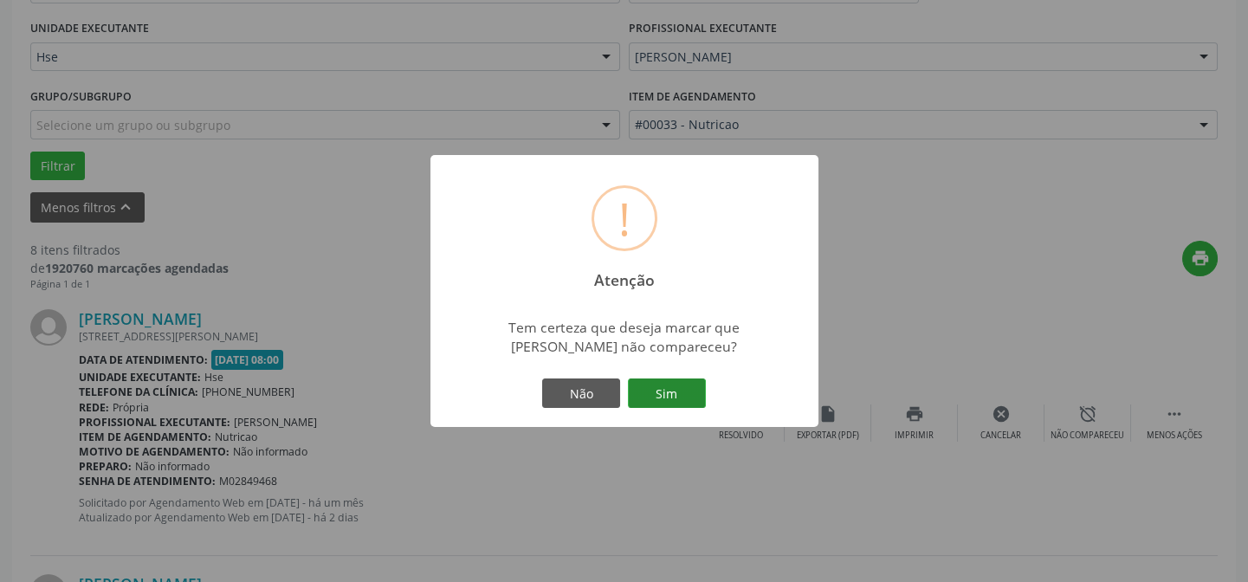
click at [678, 384] on button "Sim" at bounding box center [667, 392] width 78 height 29
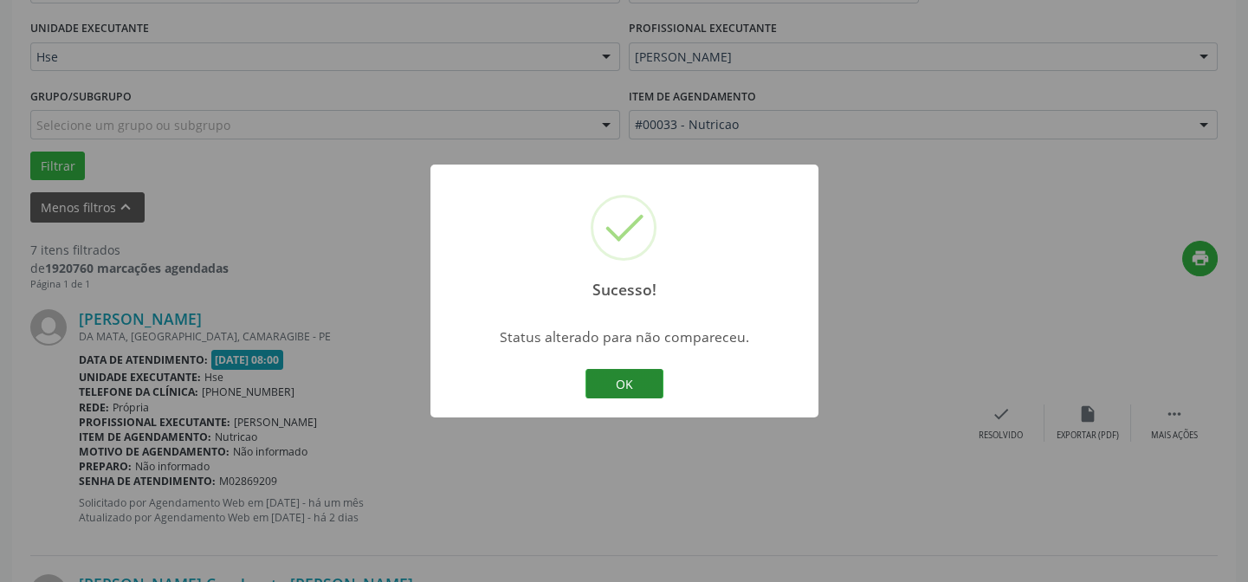
click at [608, 383] on button "OK" at bounding box center [624, 383] width 78 height 29
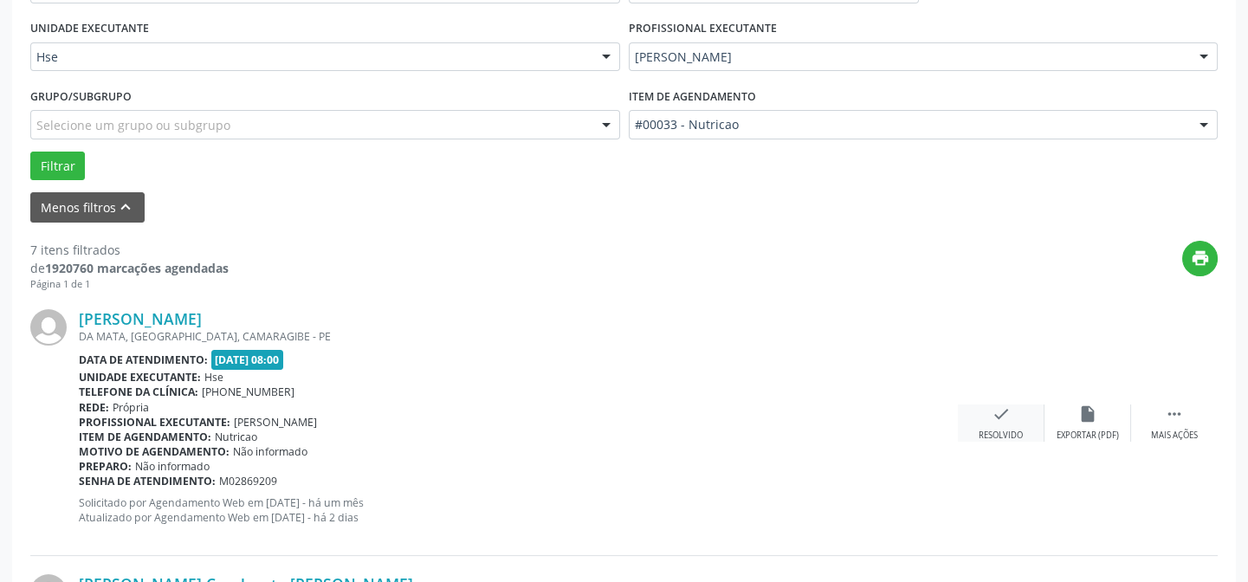
click at [980, 417] on div "check Resolvido" at bounding box center [1001, 422] width 87 height 37
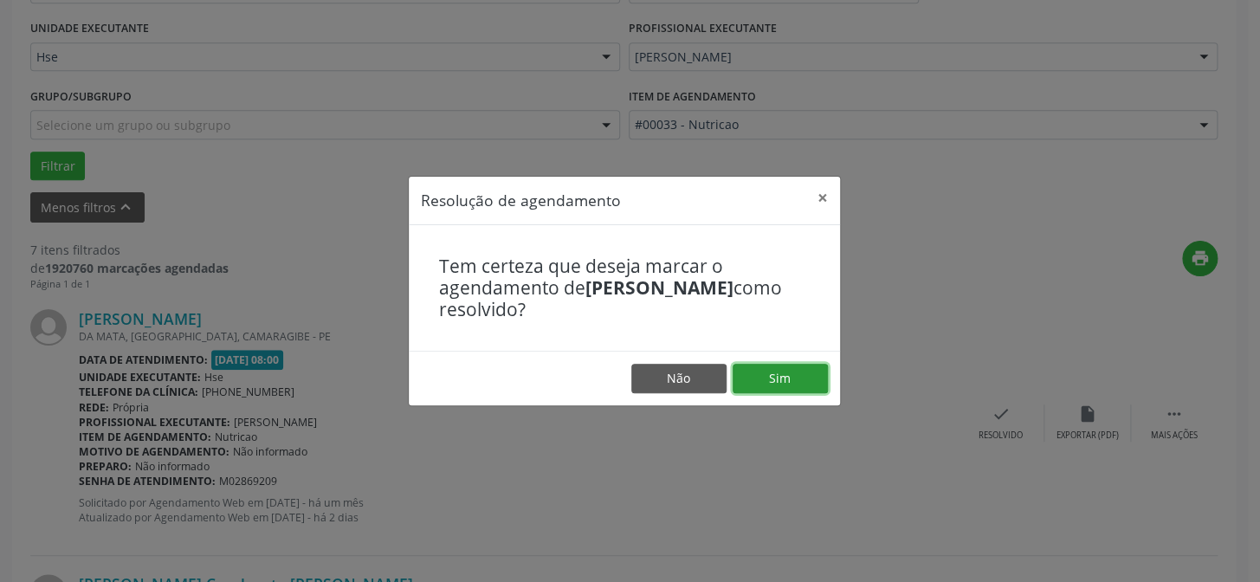
click at [810, 380] on button "Sim" at bounding box center [780, 378] width 95 height 29
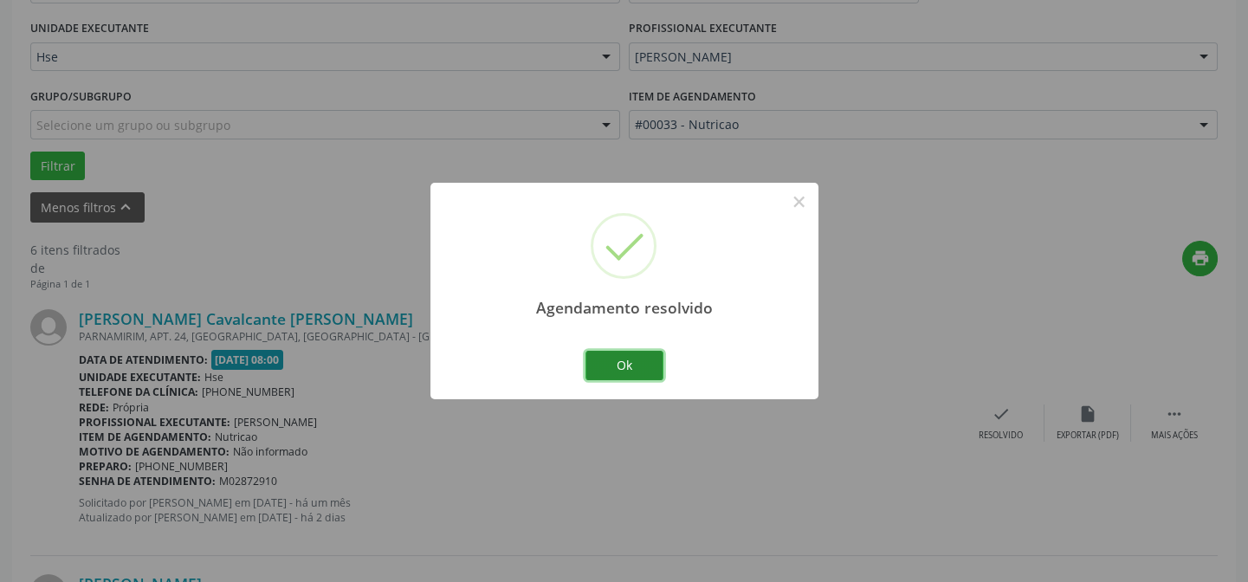
click at [624, 368] on button "Ok" at bounding box center [624, 365] width 78 height 29
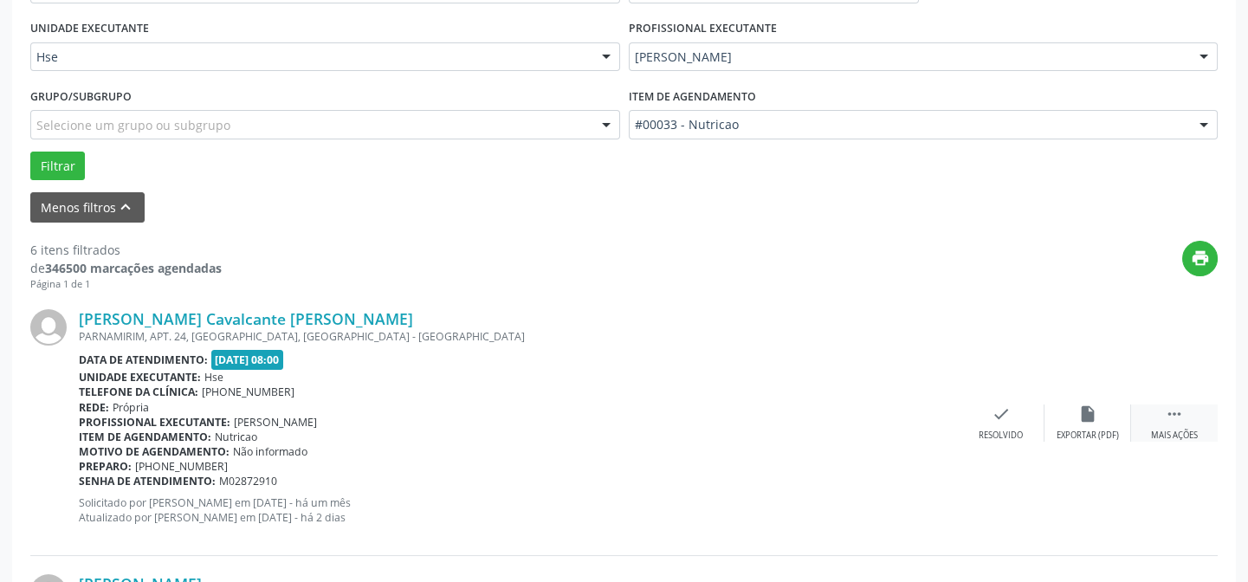
click at [1166, 421] on icon "" at bounding box center [1174, 413] width 19 height 19
click at [1078, 421] on icon "alarm_off" at bounding box center [1087, 413] width 19 height 19
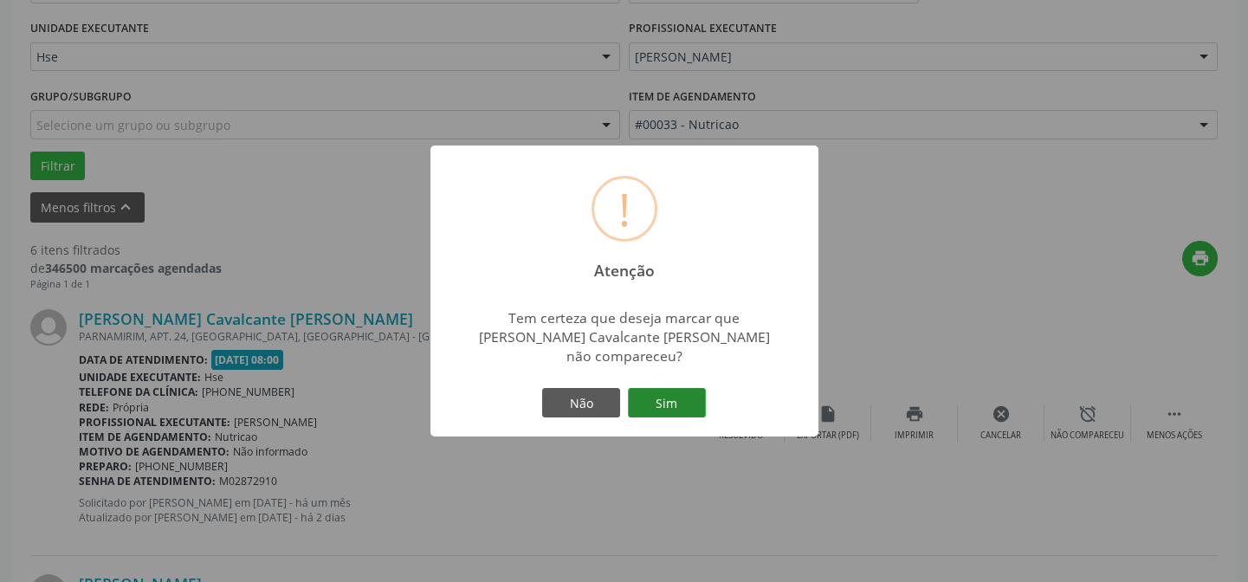
click at [661, 394] on button "Sim" at bounding box center [667, 402] width 78 height 29
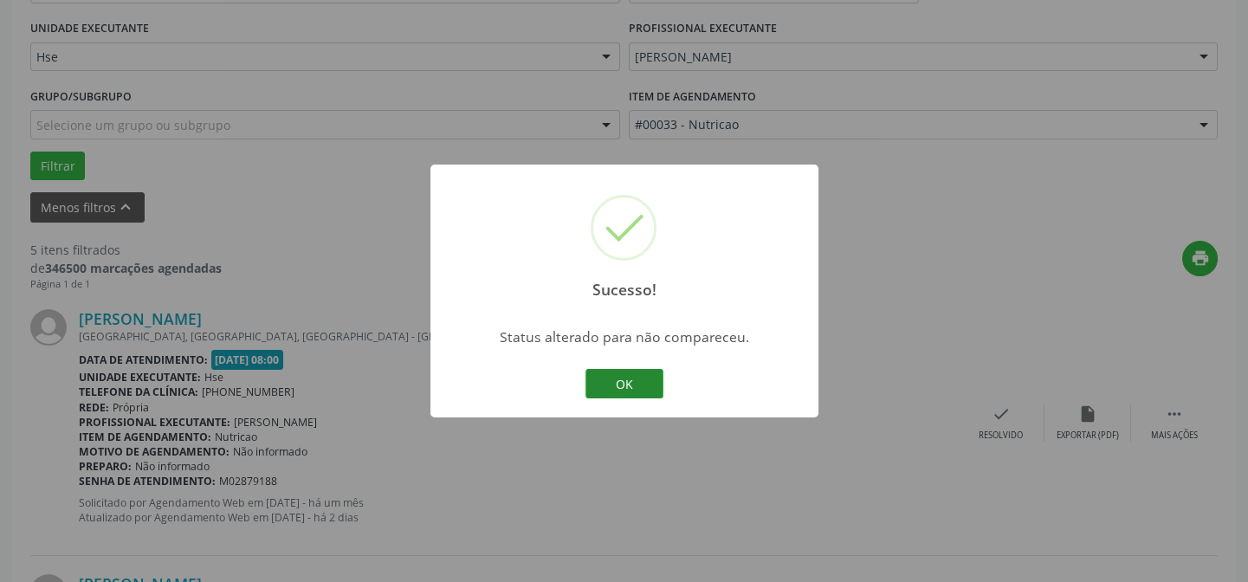
click at [637, 385] on button "OK" at bounding box center [624, 383] width 78 height 29
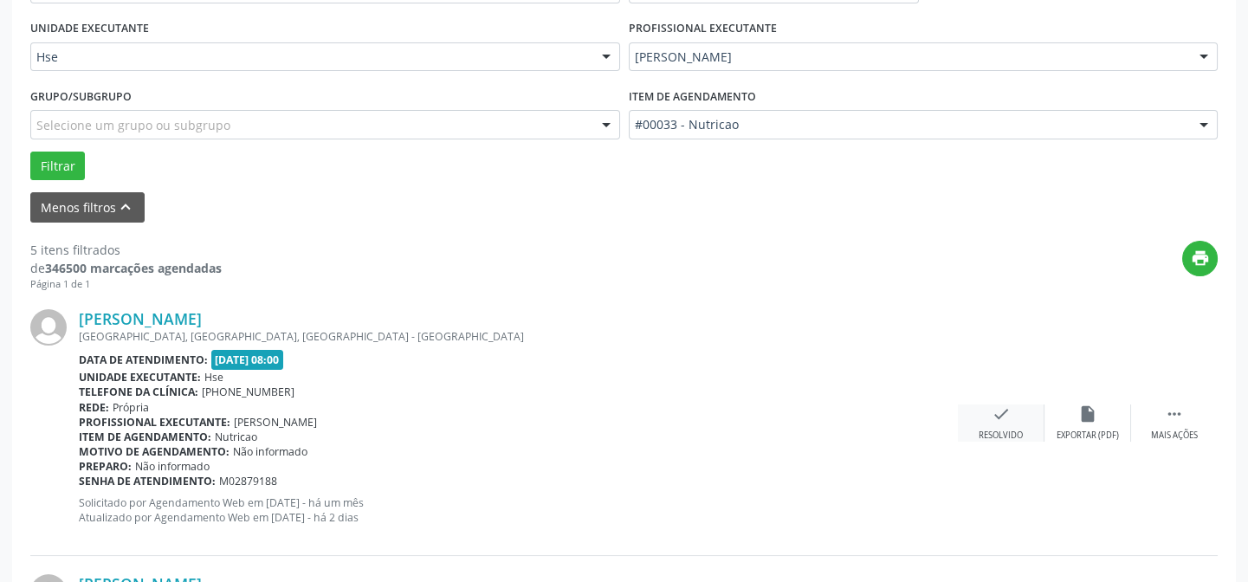
click at [1002, 430] on div "Resolvido" at bounding box center [1001, 436] width 44 height 12
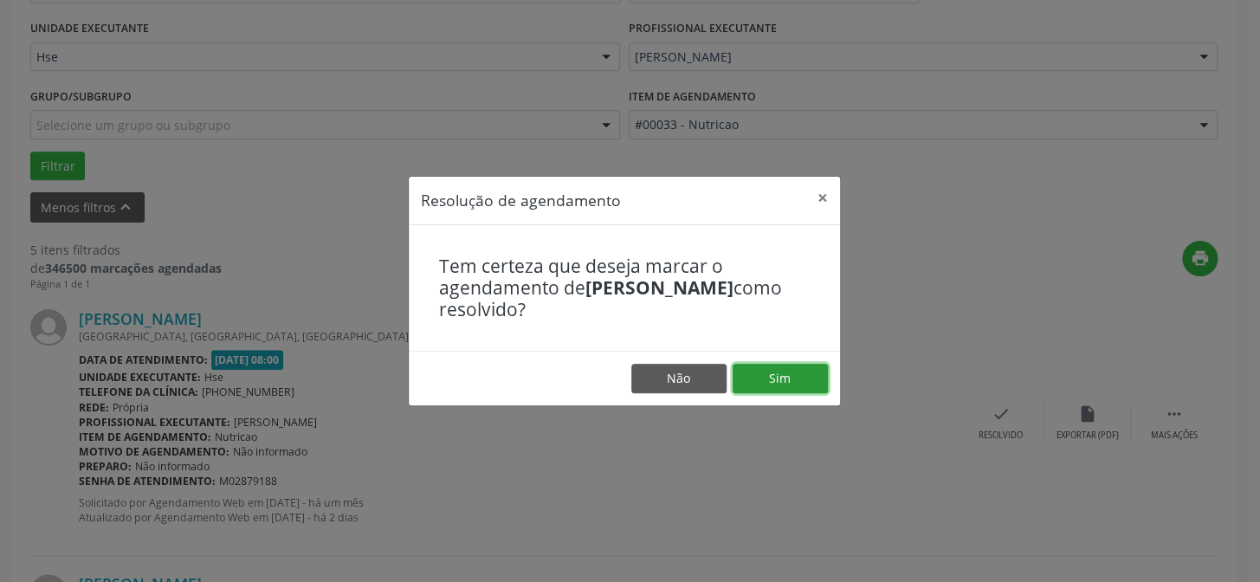
click at [803, 376] on button "Sim" at bounding box center [780, 378] width 95 height 29
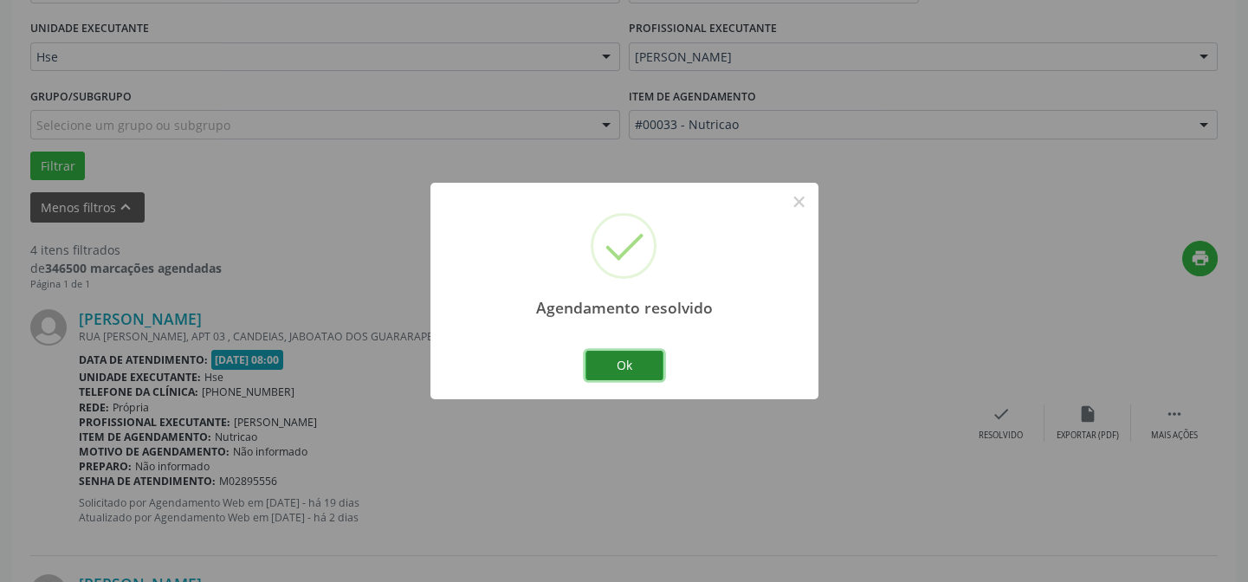
click at [641, 368] on button "Ok" at bounding box center [624, 365] width 78 height 29
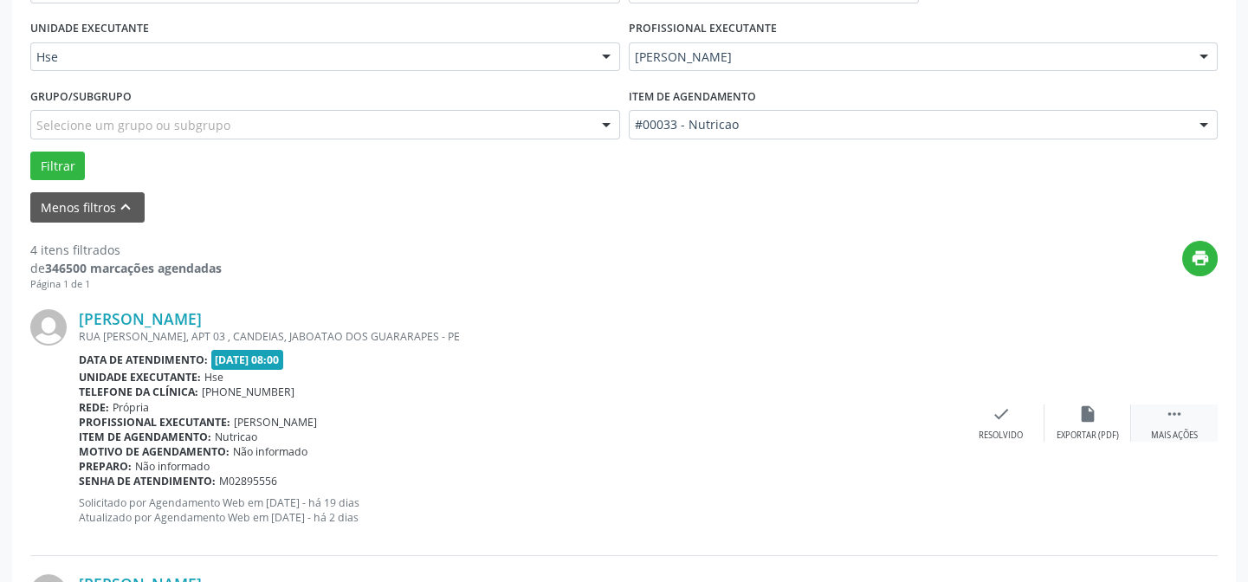
click at [1204, 437] on div " Mais ações" at bounding box center [1174, 422] width 87 height 37
click at [1084, 417] on icon "alarm_off" at bounding box center [1087, 413] width 19 height 19
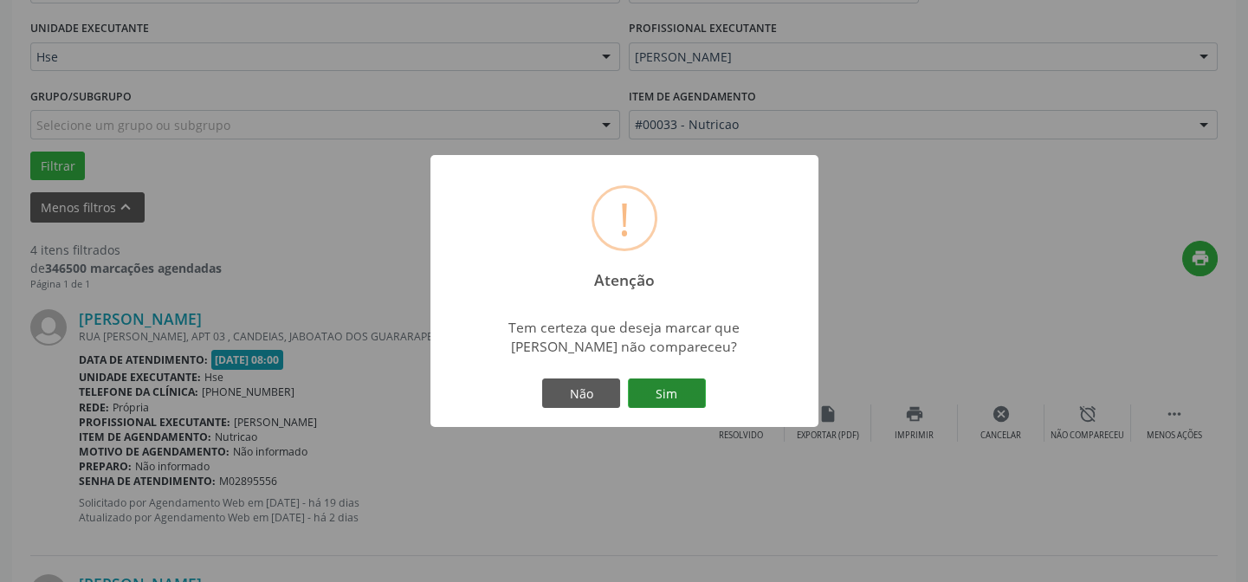
click at [673, 394] on button "Sim" at bounding box center [667, 392] width 78 height 29
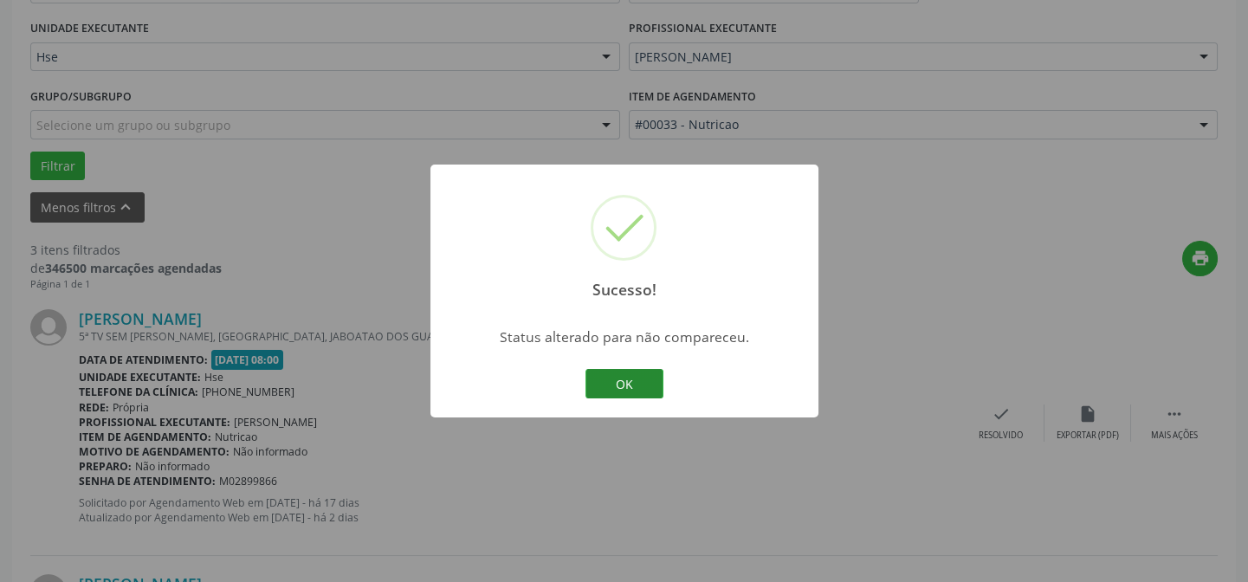
click at [627, 389] on button "OK" at bounding box center [624, 383] width 78 height 29
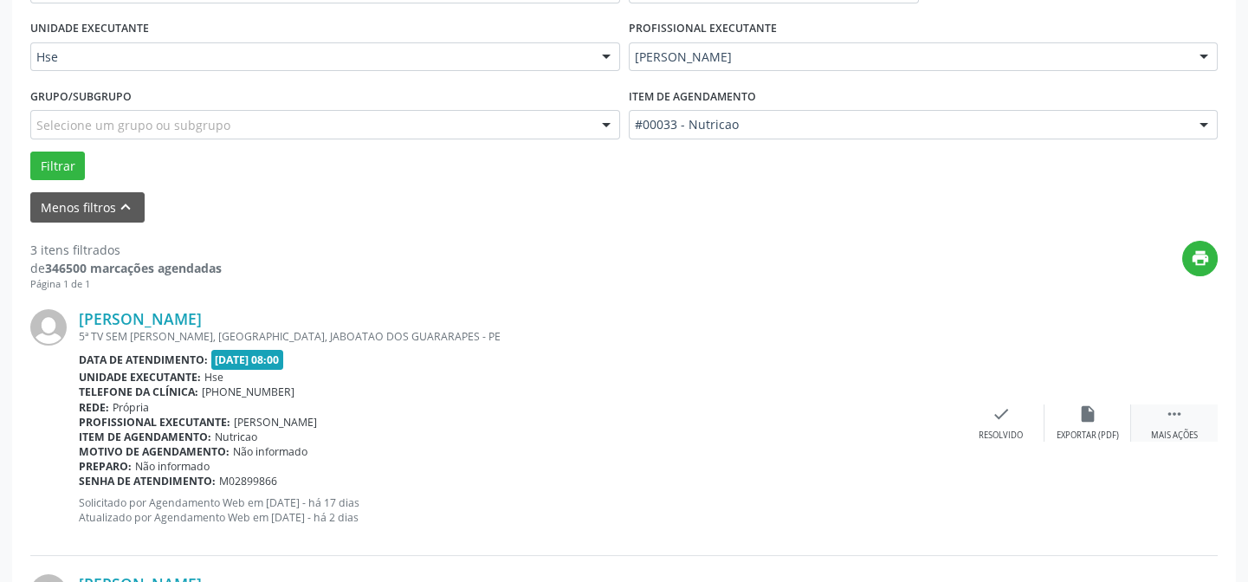
click at [1173, 415] on icon "" at bounding box center [1174, 413] width 19 height 19
click at [1071, 422] on div "alarm_off Não compareceu" at bounding box center [1088, 422] width 87 height 37
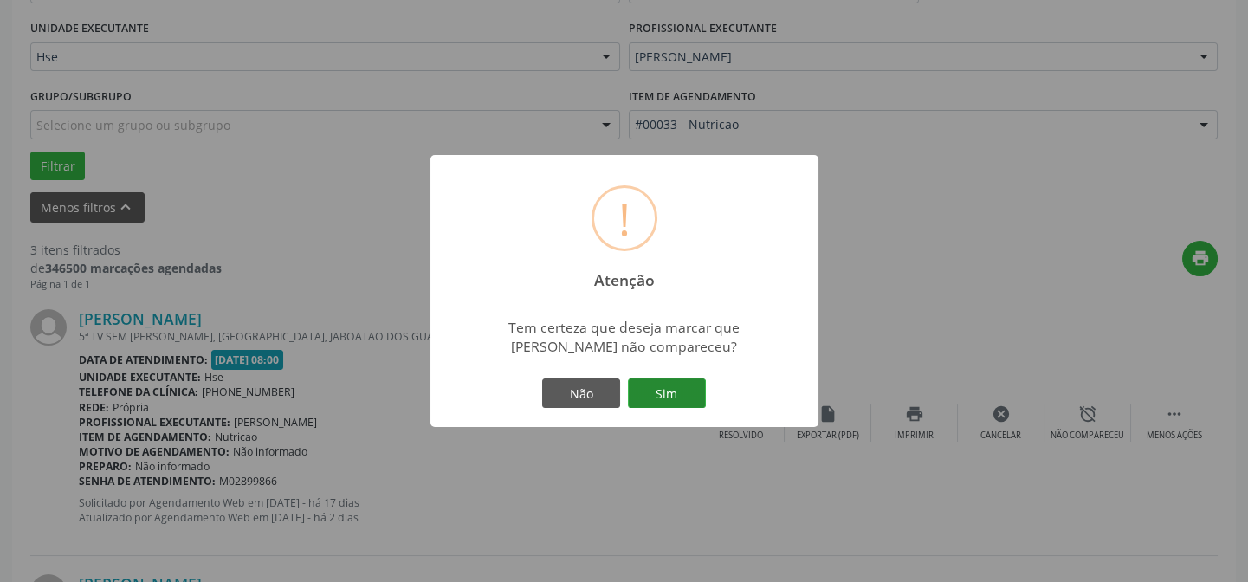
click at [676, 385] on button "Sim" at bounding box center [667, 392] width 78 height 29
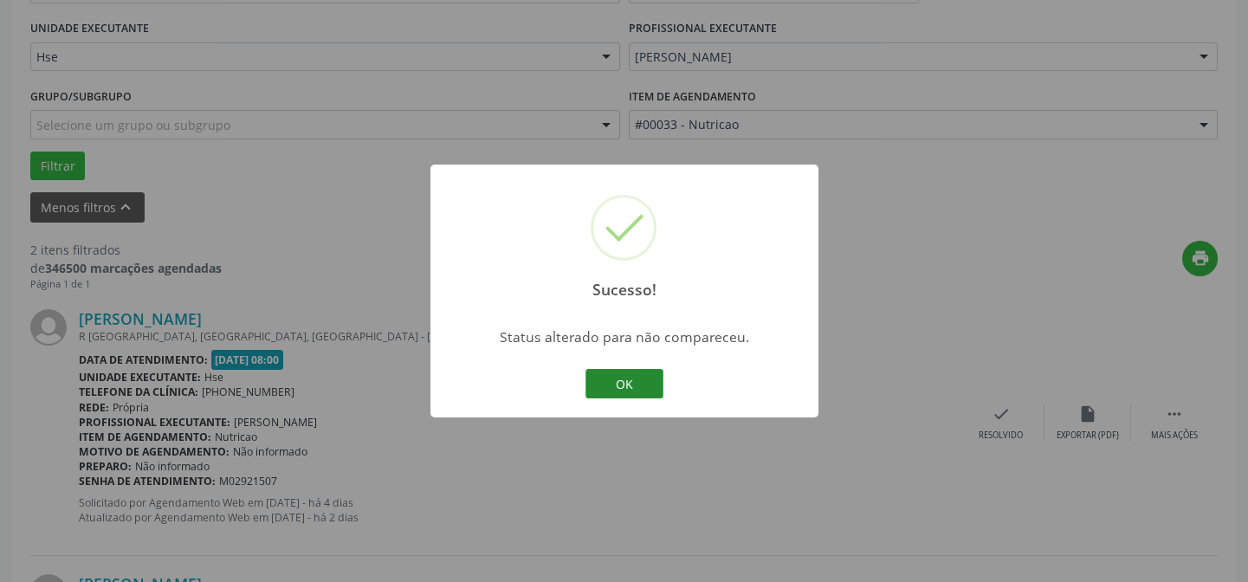
click at [604, 378] on button "OK" at bounding box center [624, 383] width 78 height 29
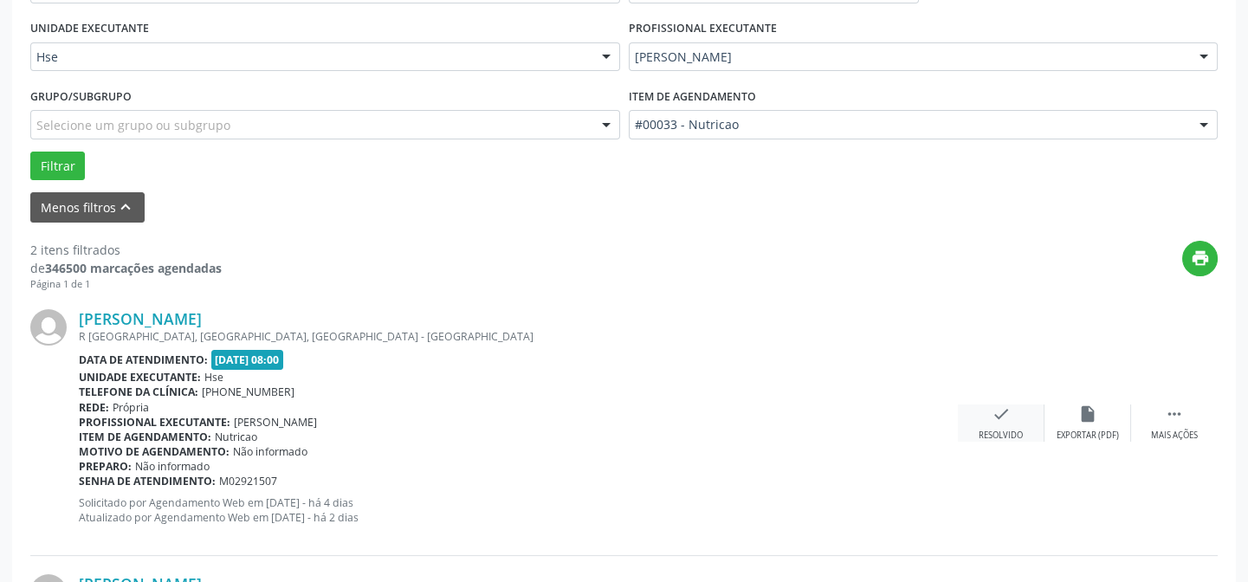
click at [999, 414] on icon "check" at bounding box center [1001, 413] width 19 height 19
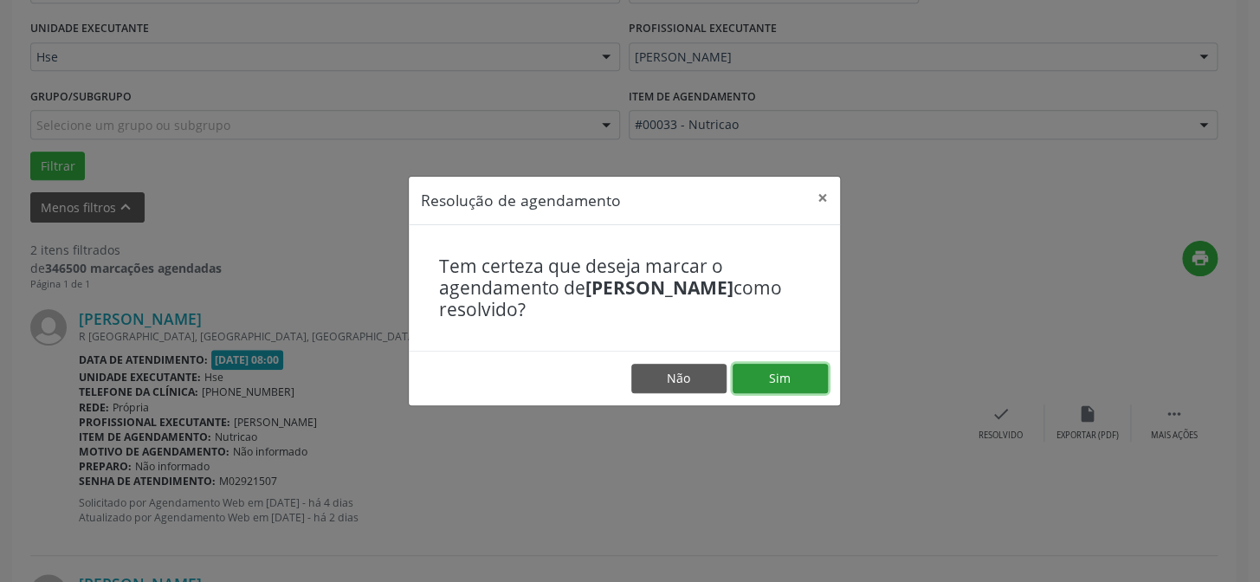
click at [761, 375] on button "Sim" at bounding box center [780, 378] width 95 height 29
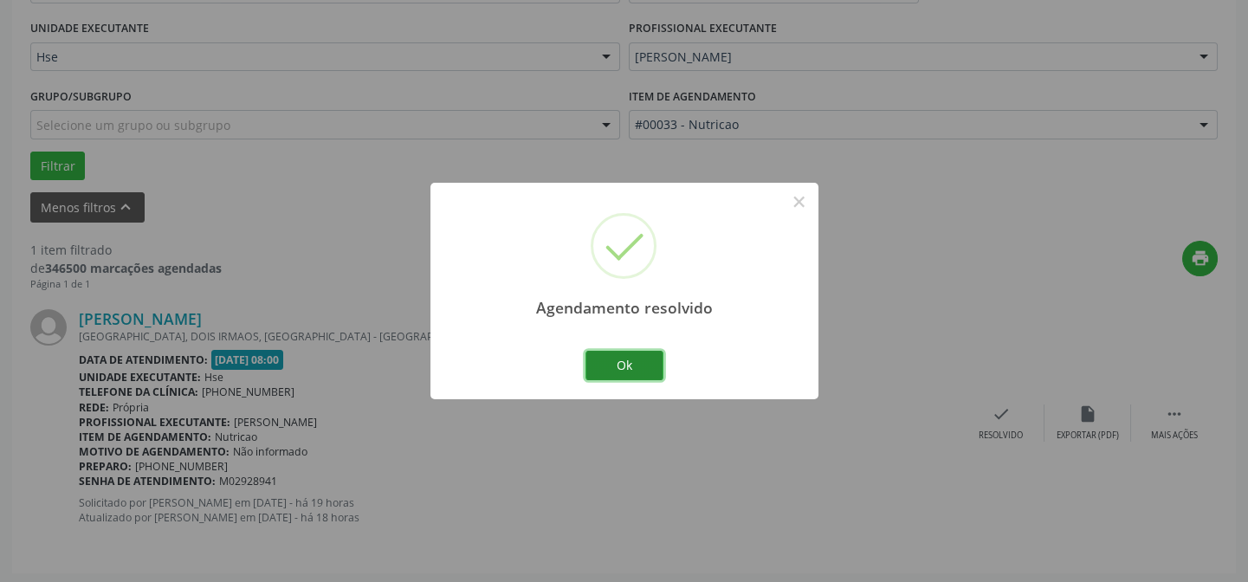
click at [639, 371] on button "Ok" at bounding box center [624, 365] width 78 height 29
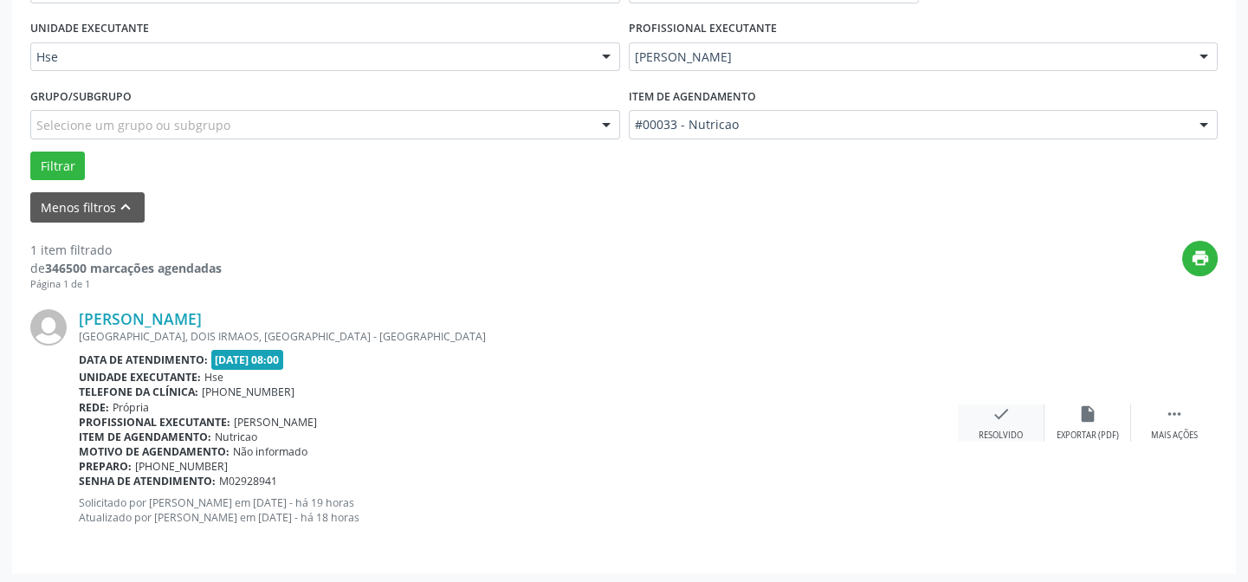
click at [979, 416] on div "check Resolvido" at bounding box center [1001, 422] width 87 height 37
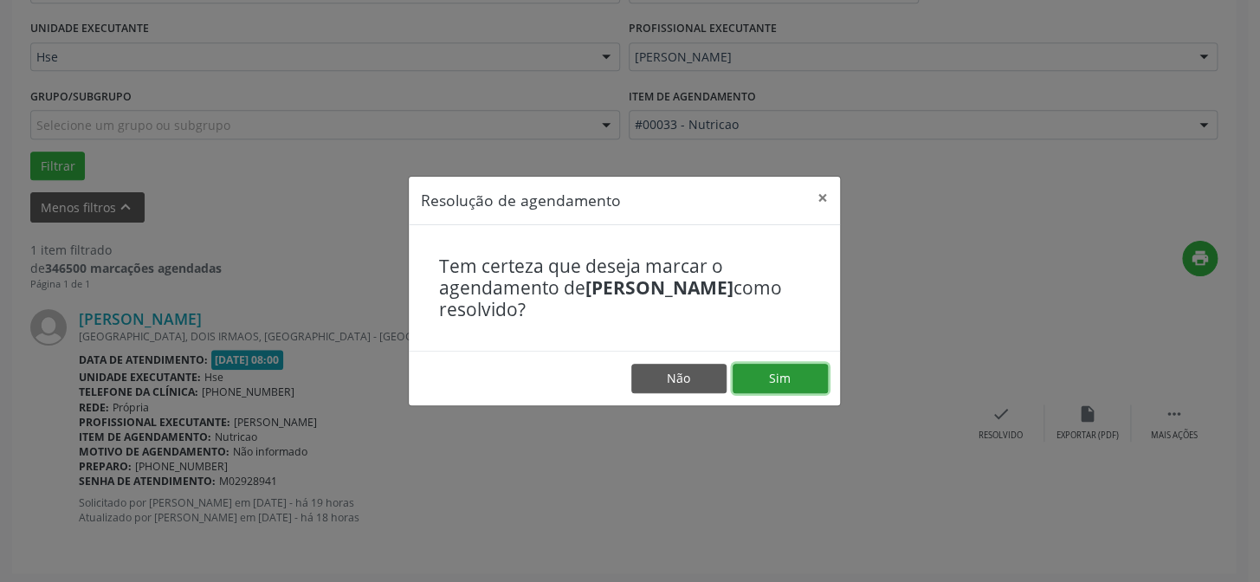
click at [772, 385] on button "Sim" at bounding box center [780, 378] width 95 height 29
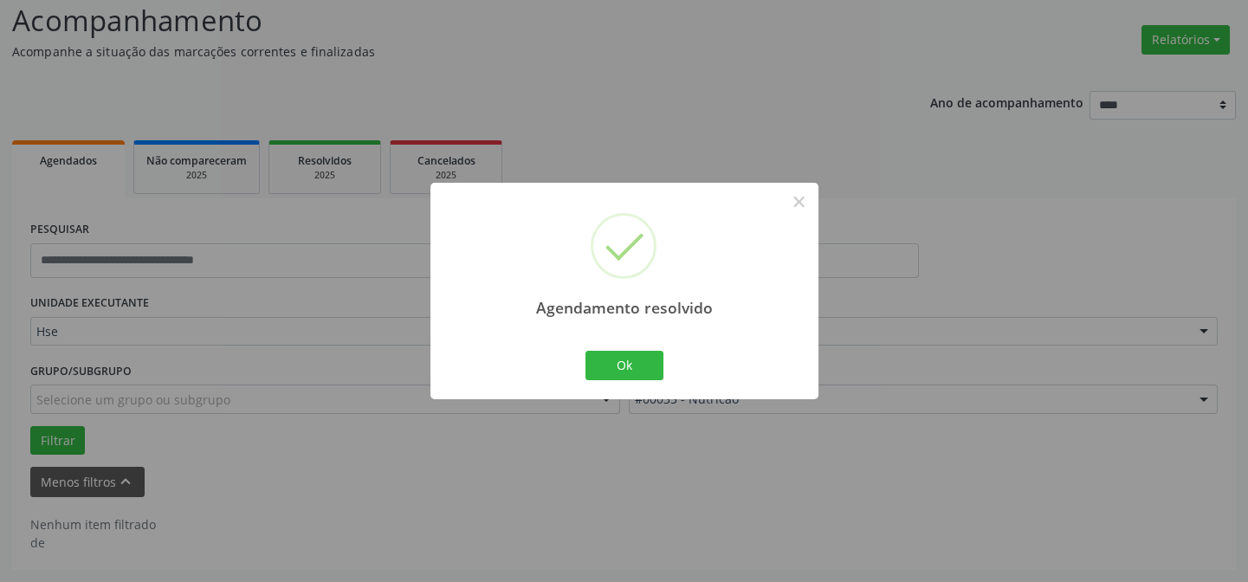
scroll to position [117, 0]
click at [629, 349] on div "Ok Cancel" at bounding box center [624, 365] width 86 height 36
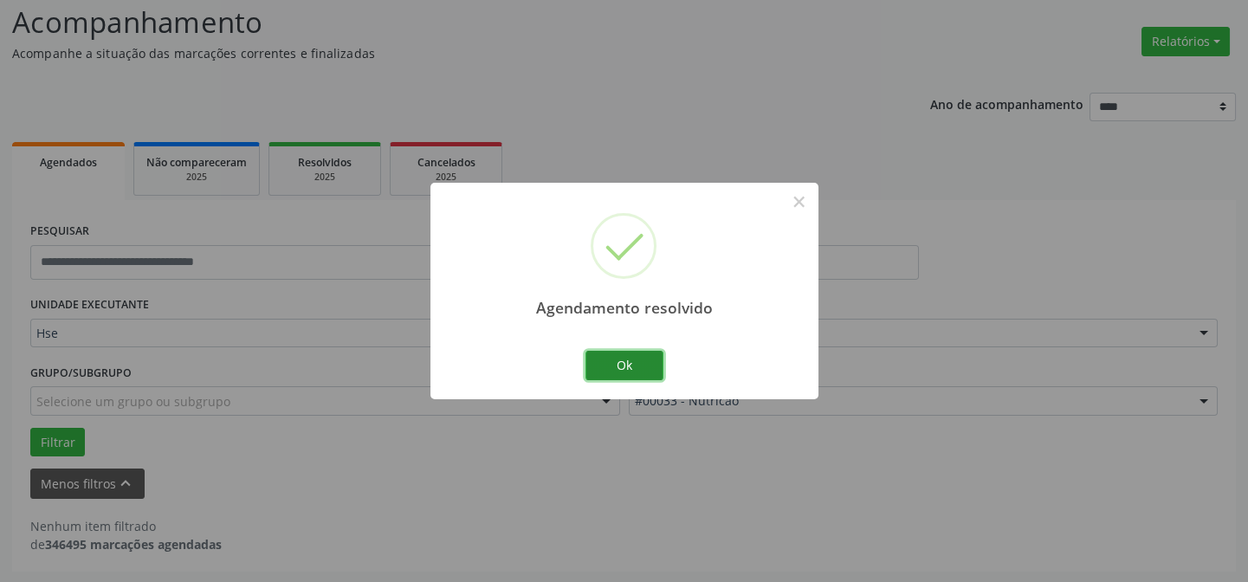
click at [625, 370] on button "Ok" at bounding box center [624, 365] width 78 height 29
